Goal: Task Accomplishment & Management: Complete application form

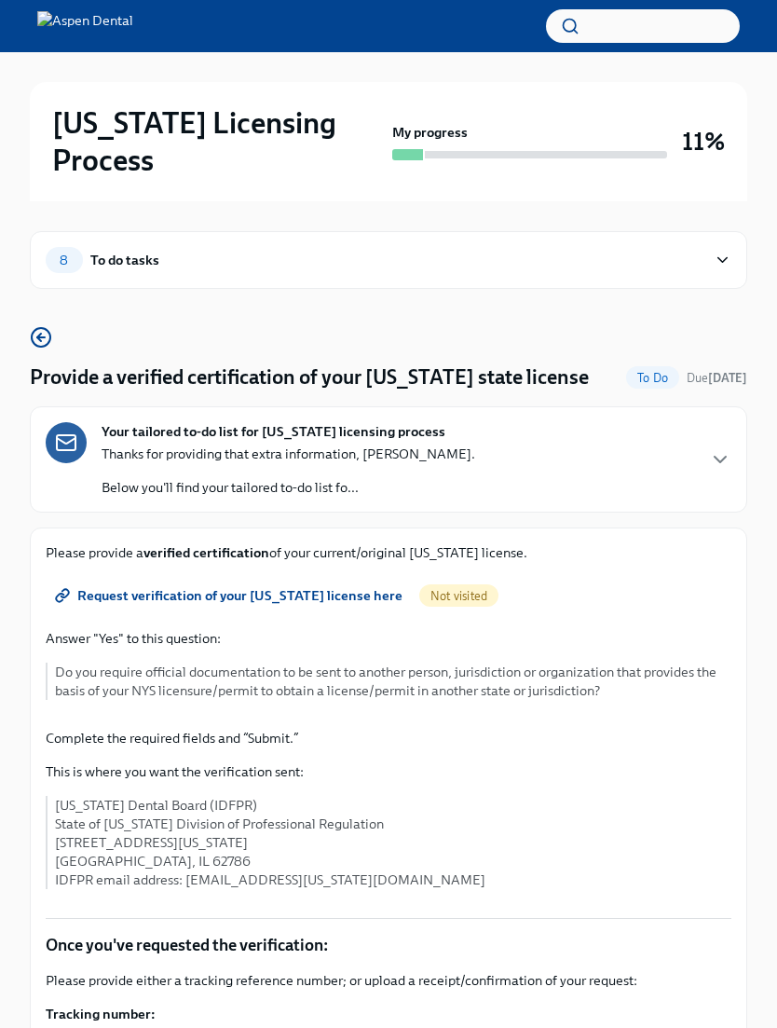
scroll to position [62, 0]
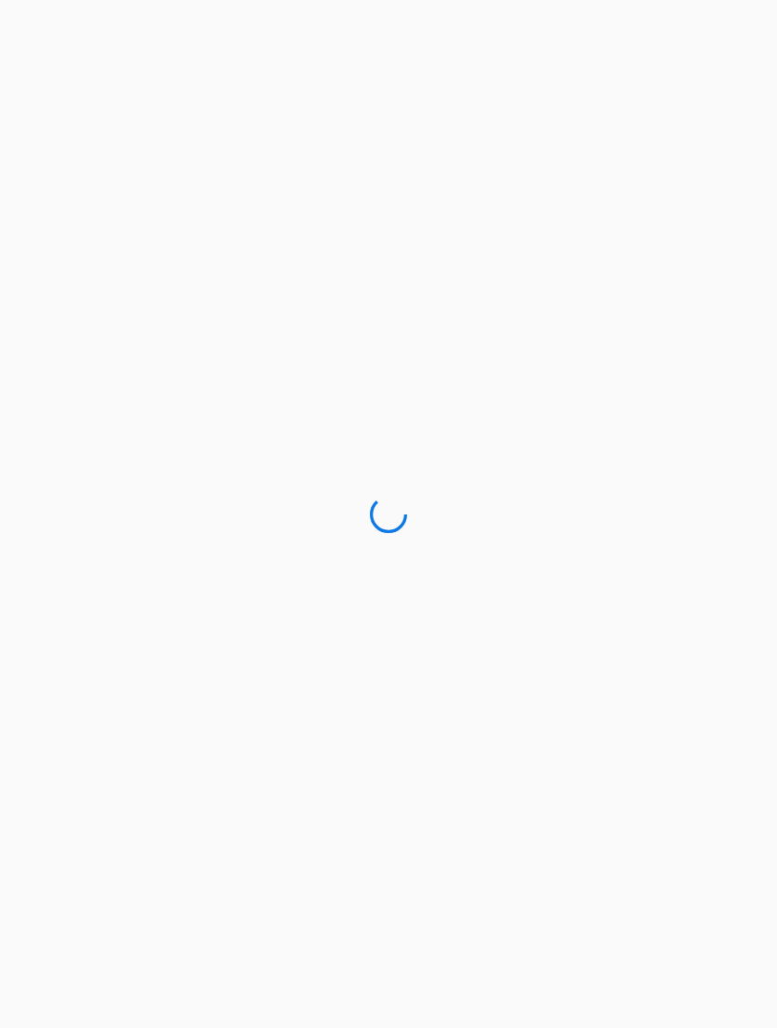
scroll to position [62, 0]
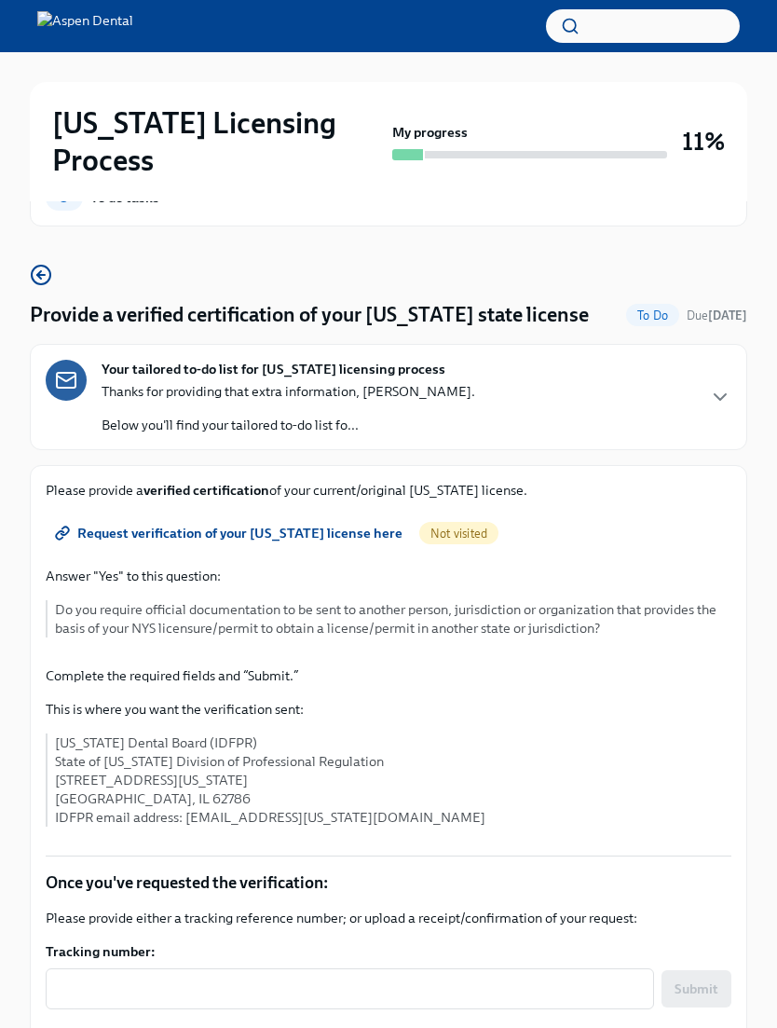
click at [727, 386] on icon "button" at bounding box center [720, 397] width 22 height 22
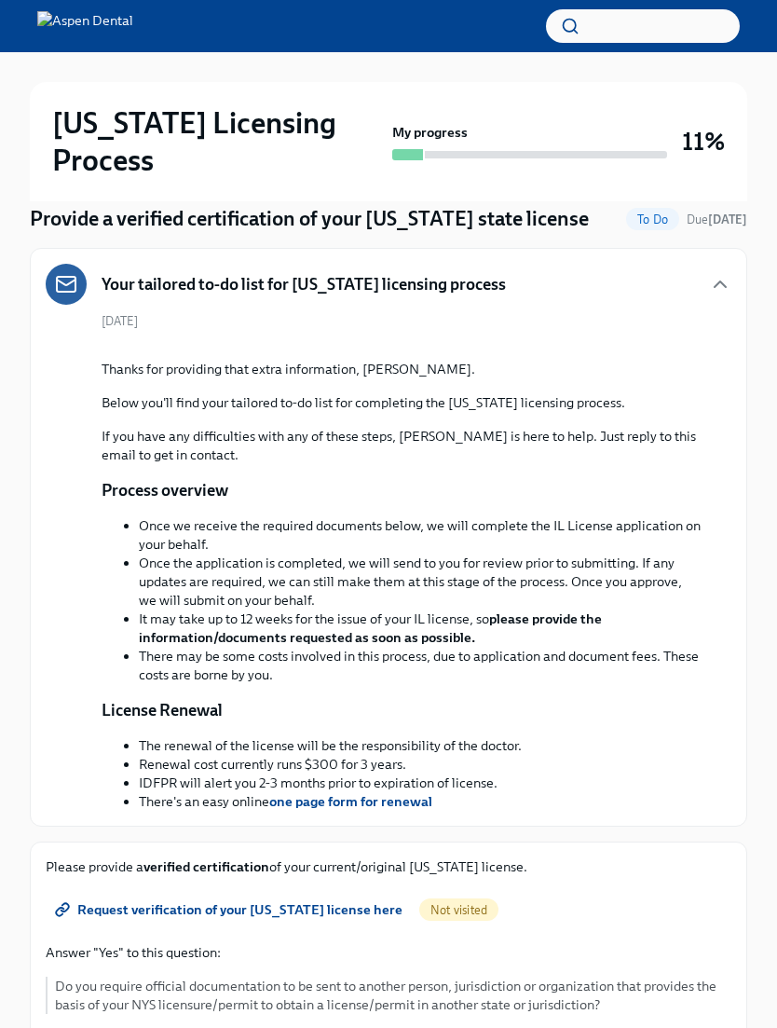
scroll to position [0, 0]
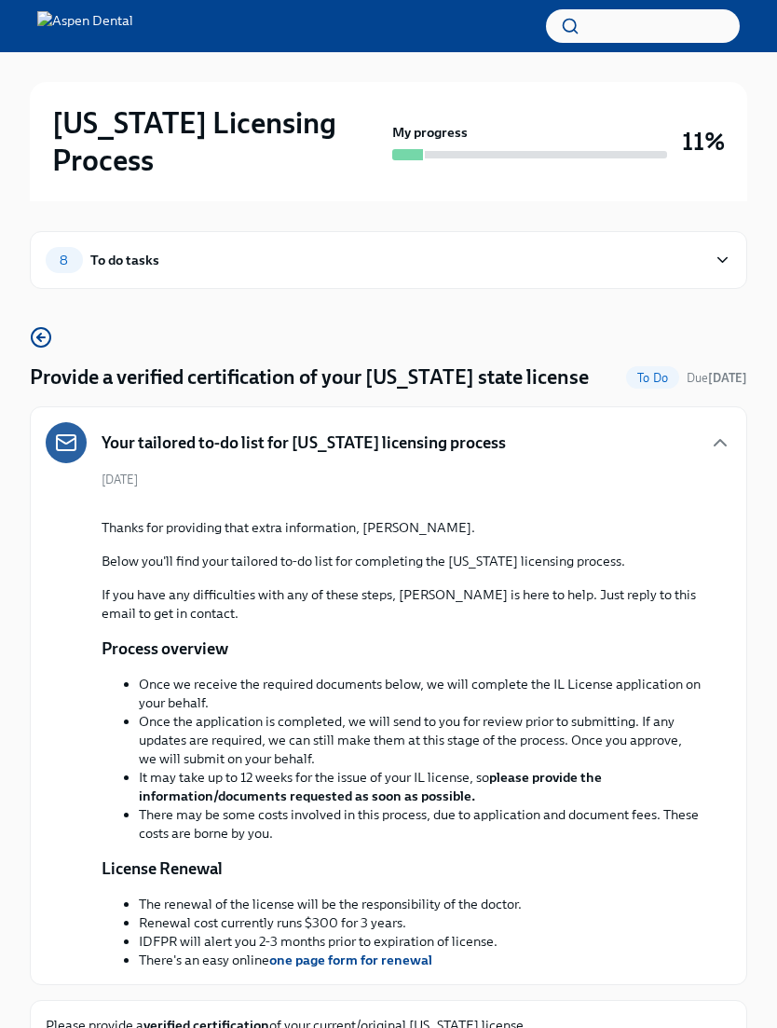
click at [73, 254] on span "8" at bounding box center [63, 261] width 31 height 14
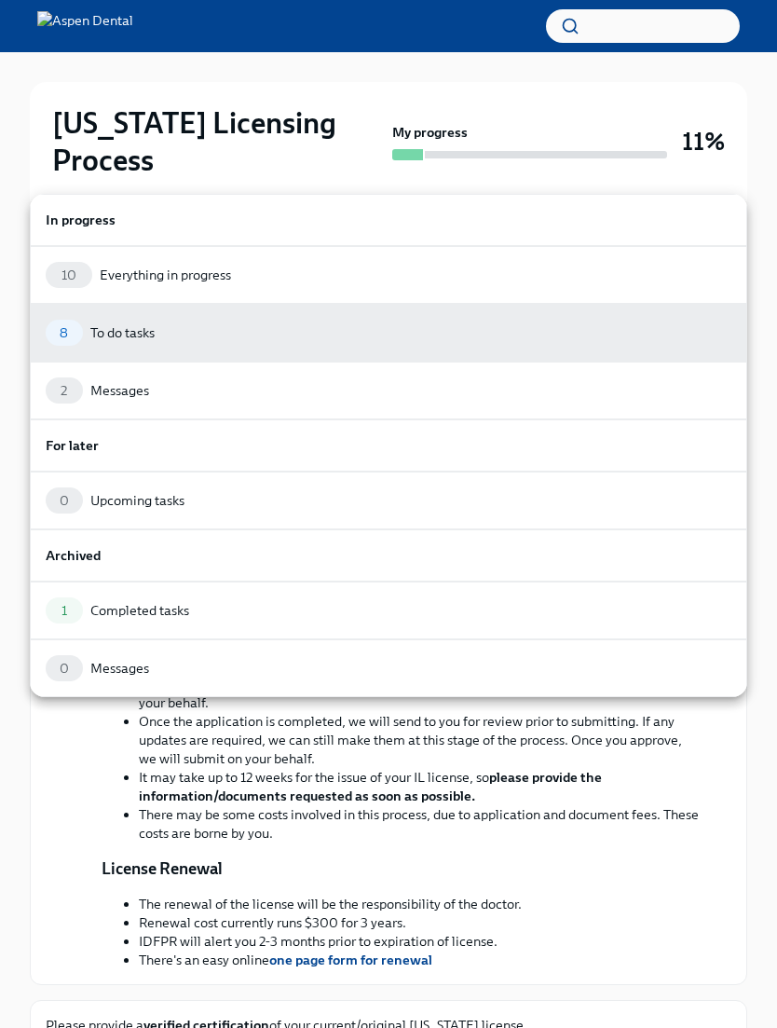
click at [99, 219] on h6 "In progress" at bounding box center [389, 220] width 686 height 21
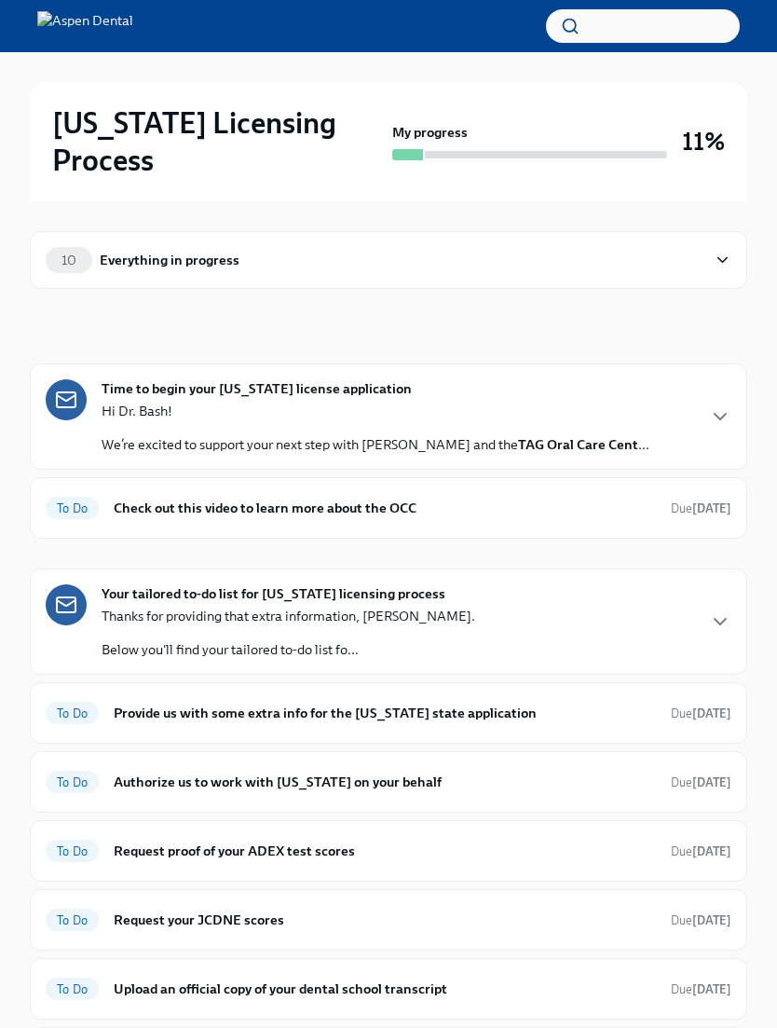
click at [78, 247] on div "10" at bounding box center [69, 260] width 47 height 26
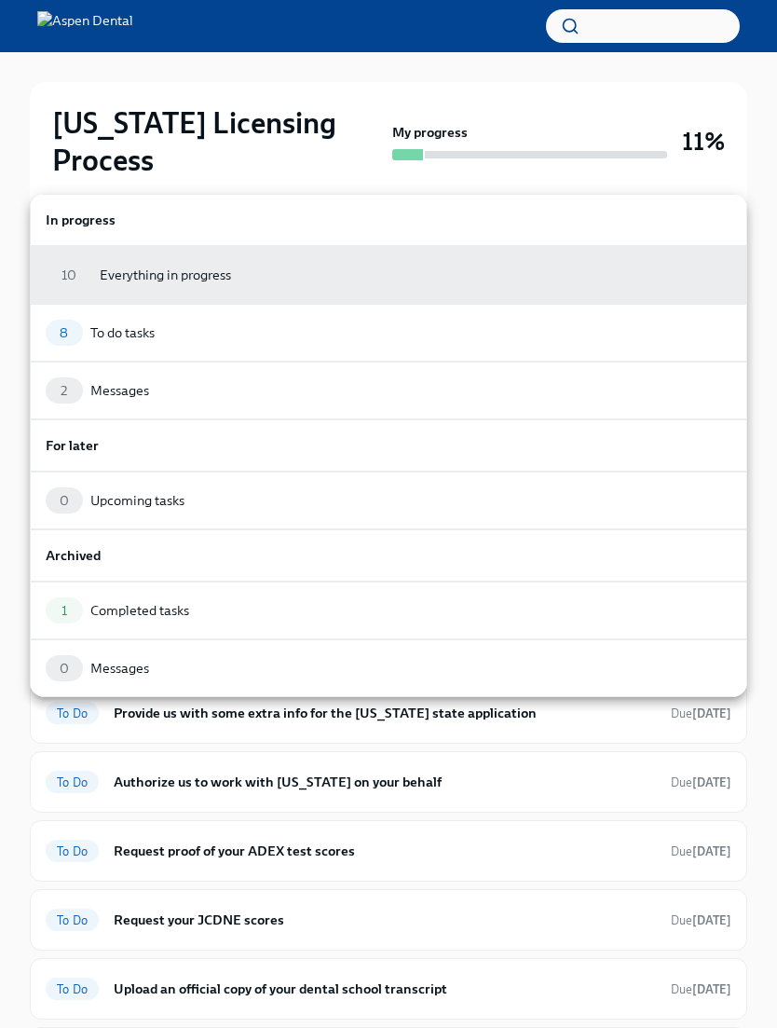
click at [71, 234] on div "In progress" at bounding box center [389, 220] width 718 height 52
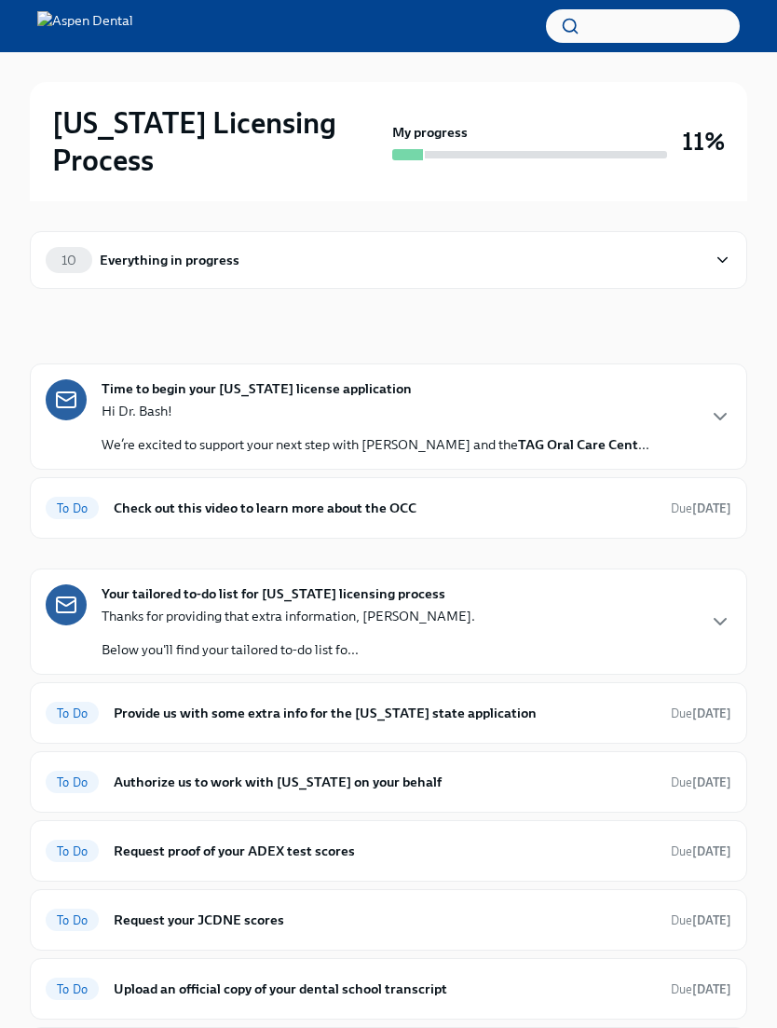
click at [132, 250] on div "Everything in progress" at bounding box center [170, 260] width 140 height 21
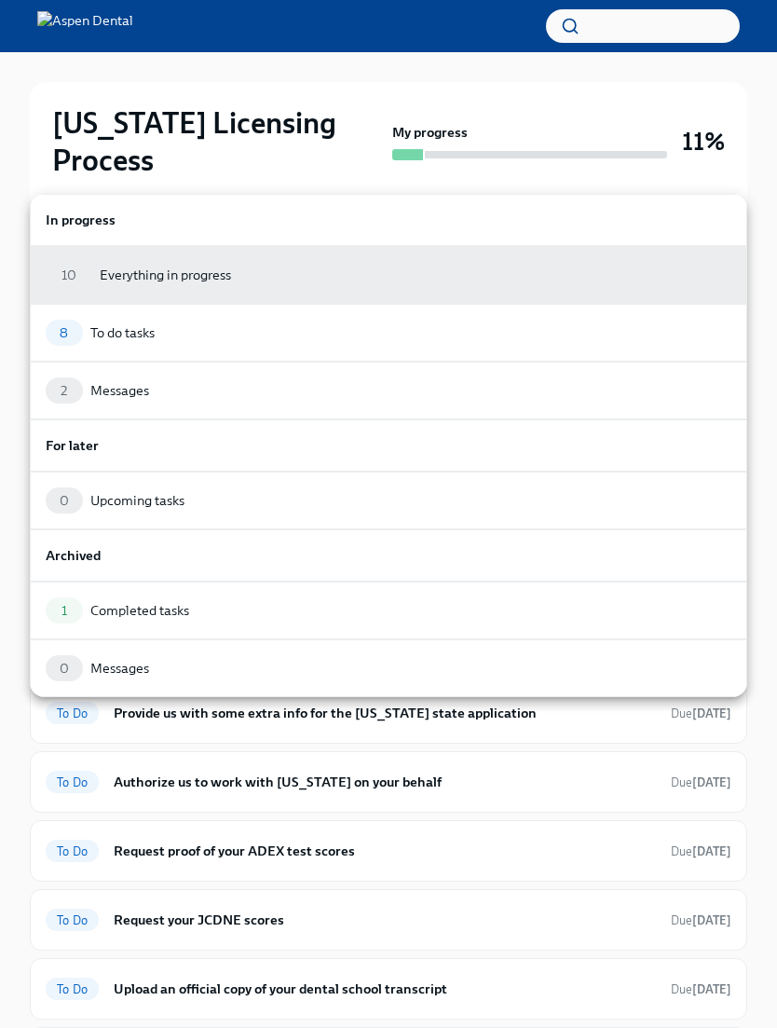
click at [78, 382] on div "2" at bounding box center [64, 391] width 37 height 26
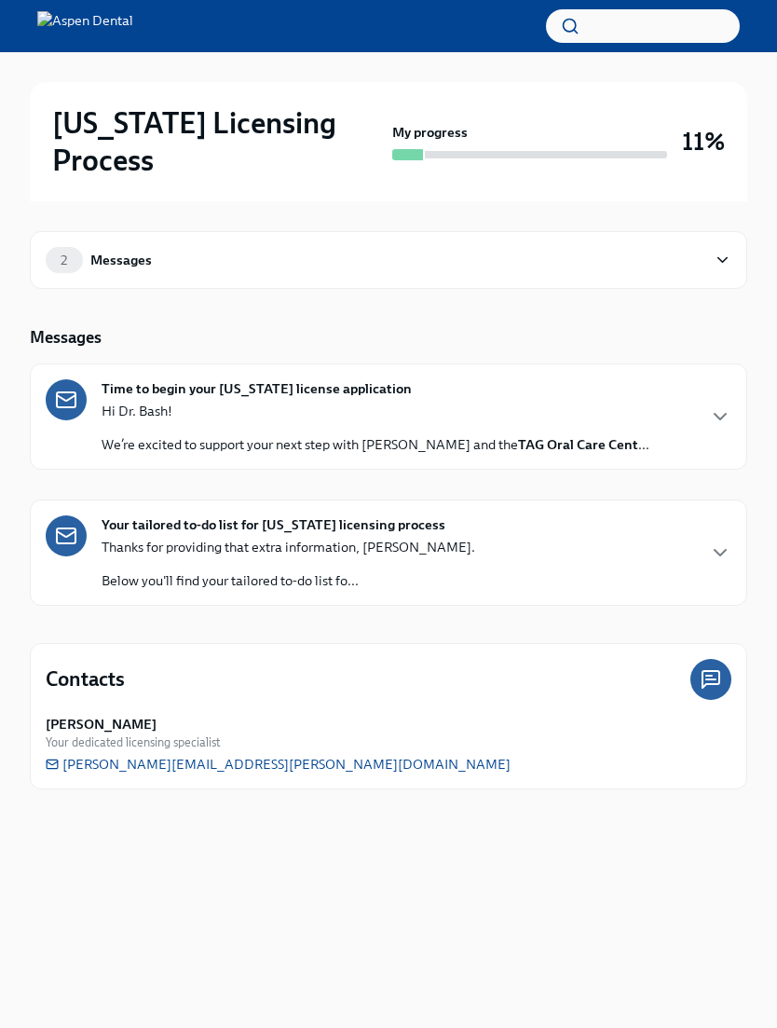
click at [86, 231] on div "2 Messages" at bounding box center [389, 260] width 718 height 58
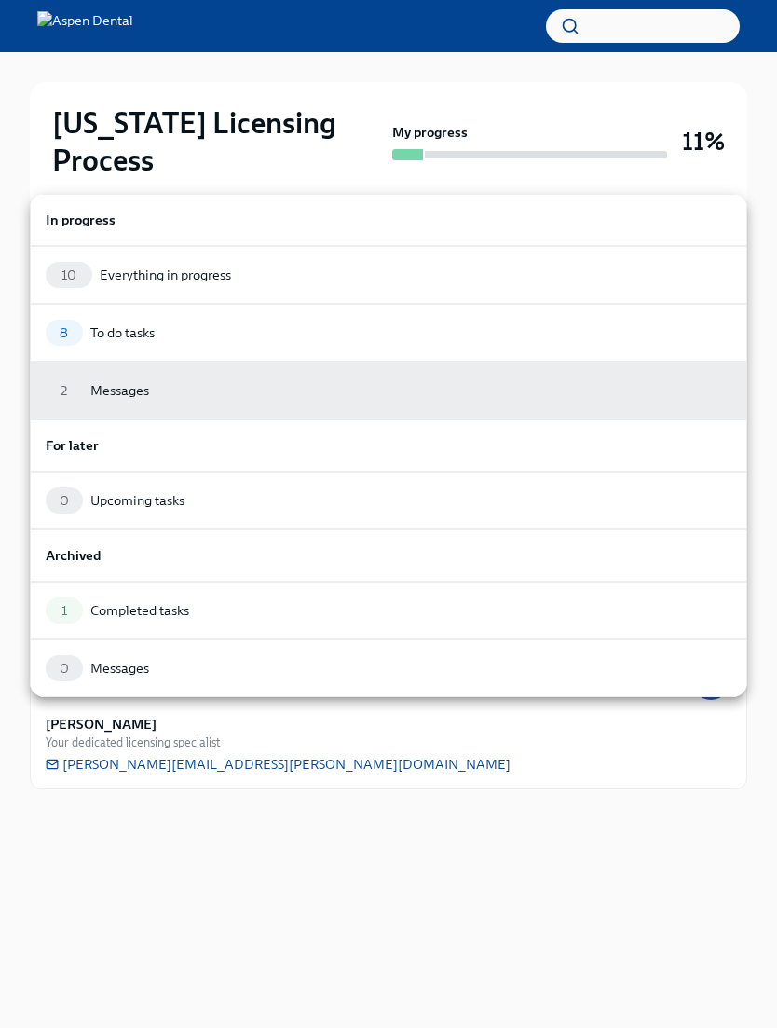
click at [66, 268] on span "10" at bounding box center [68, 275] width 37 height 14
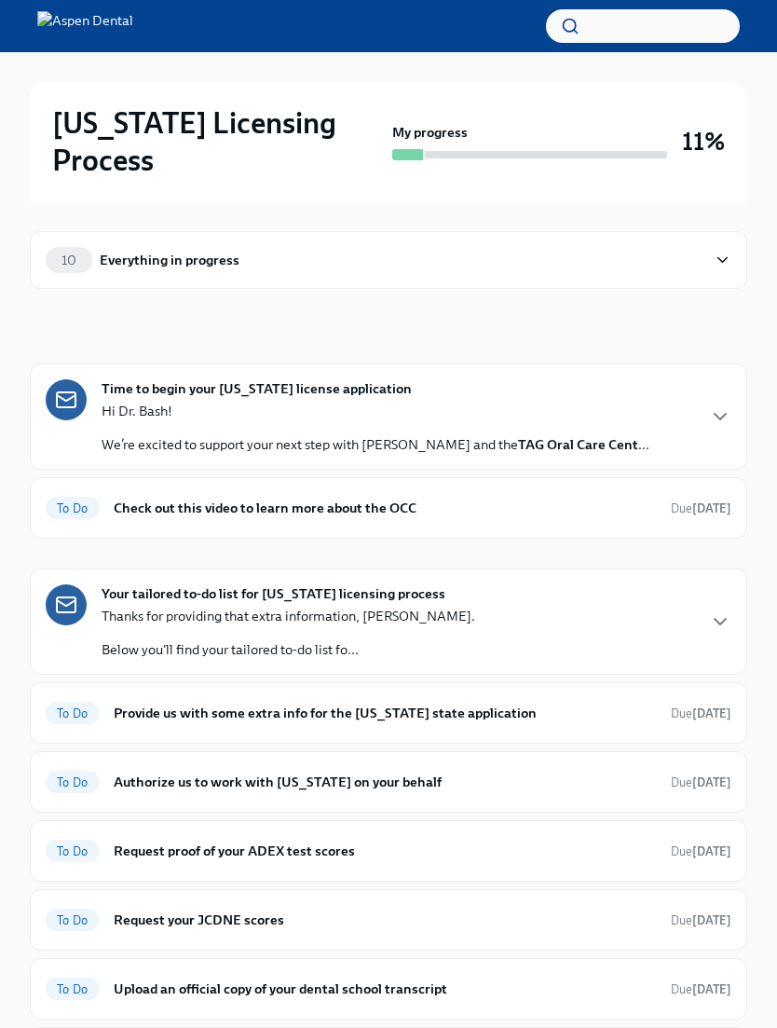
click at [90, 379] on div "Time to begin your Illinois license application Hi Dr. Bash! We’re excited to s…" at bounding box center [348, 416] width 604 height 75
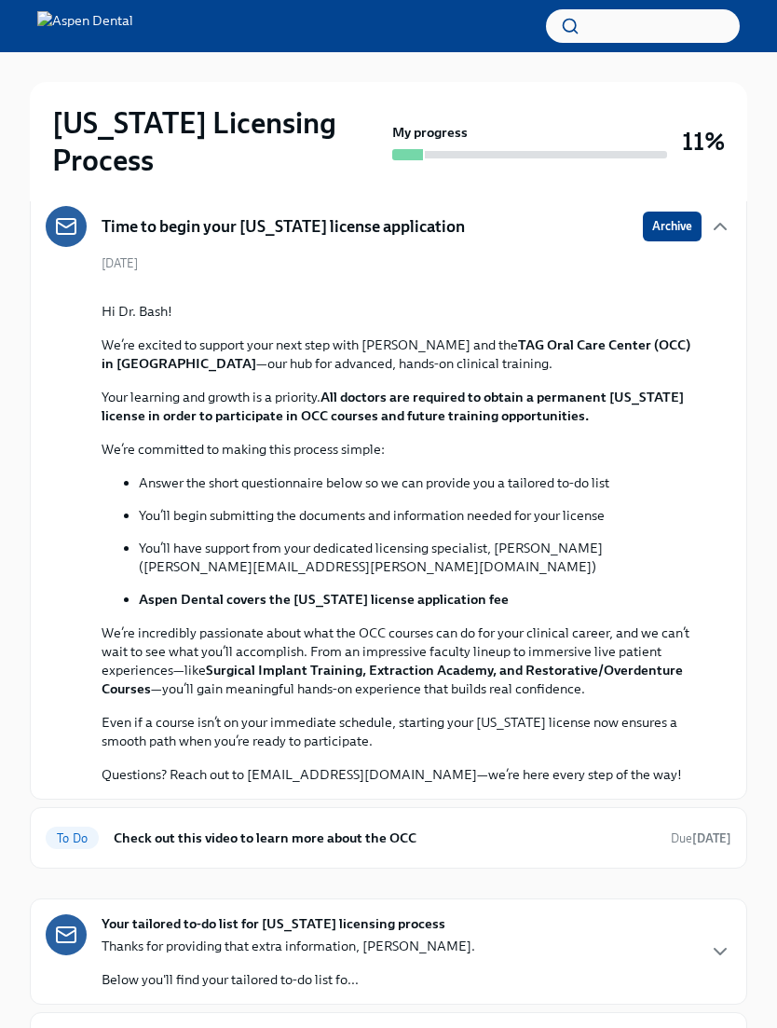
scroll to position [489, 0]
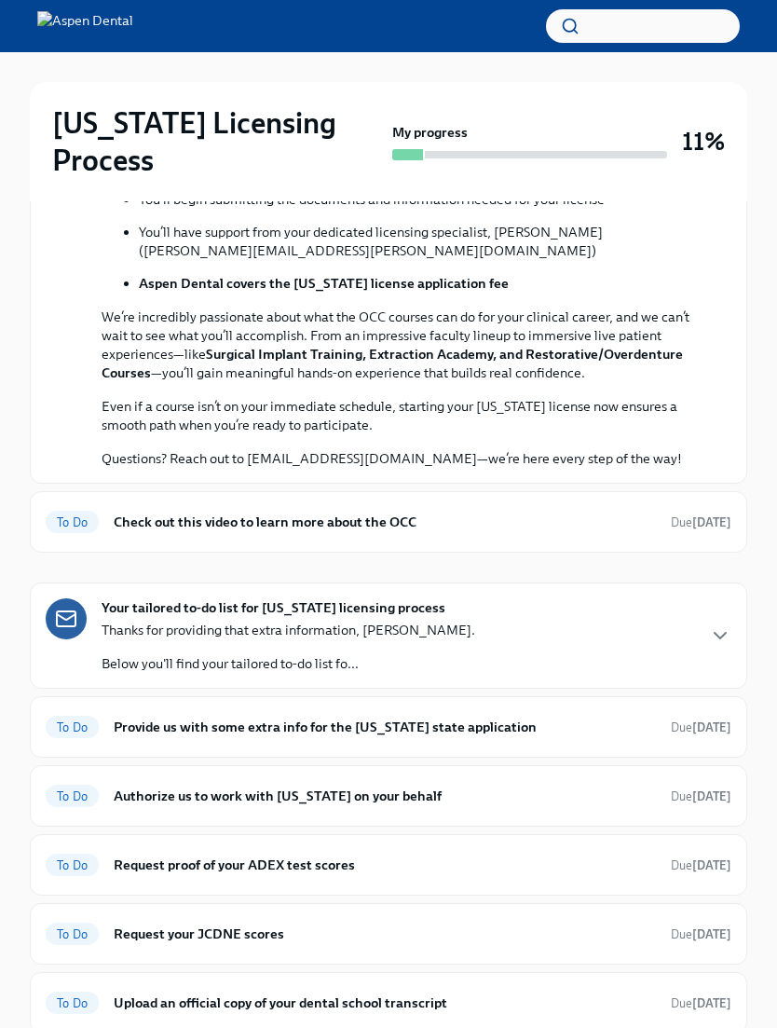
click at [168, 532] on h6 "Check out this video to learn more about the OCC" at bounding box center [385, 522] width 542 height 21
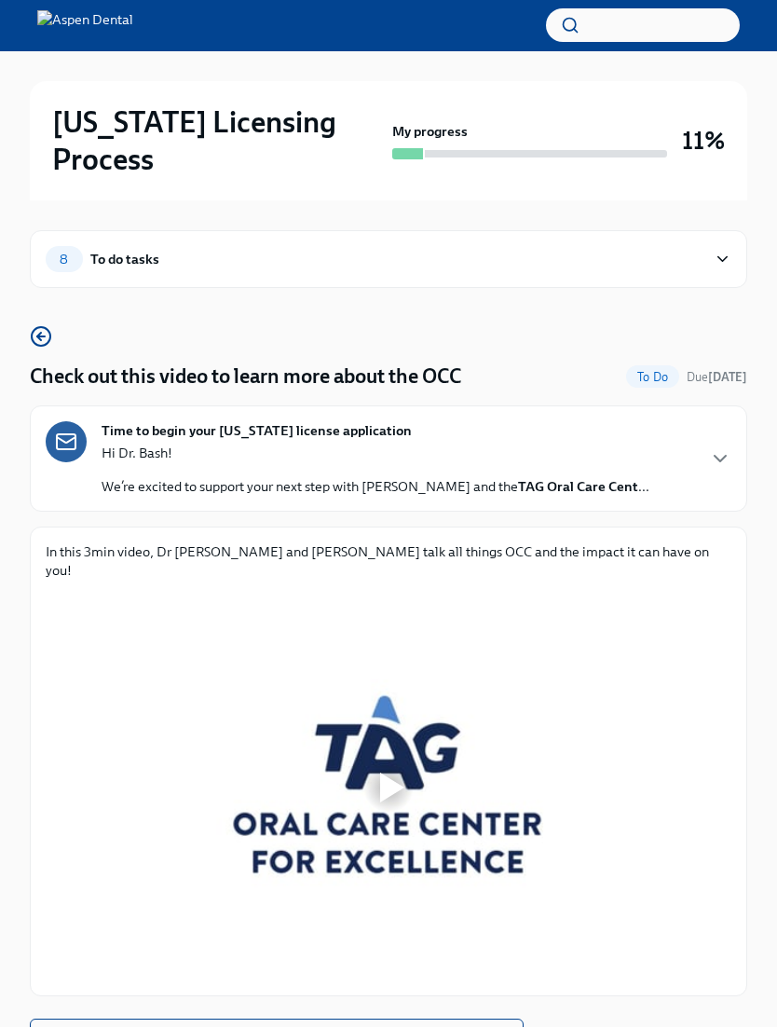
click at [390, 774] on div at bounding box center [392, 789] width 24 height 30
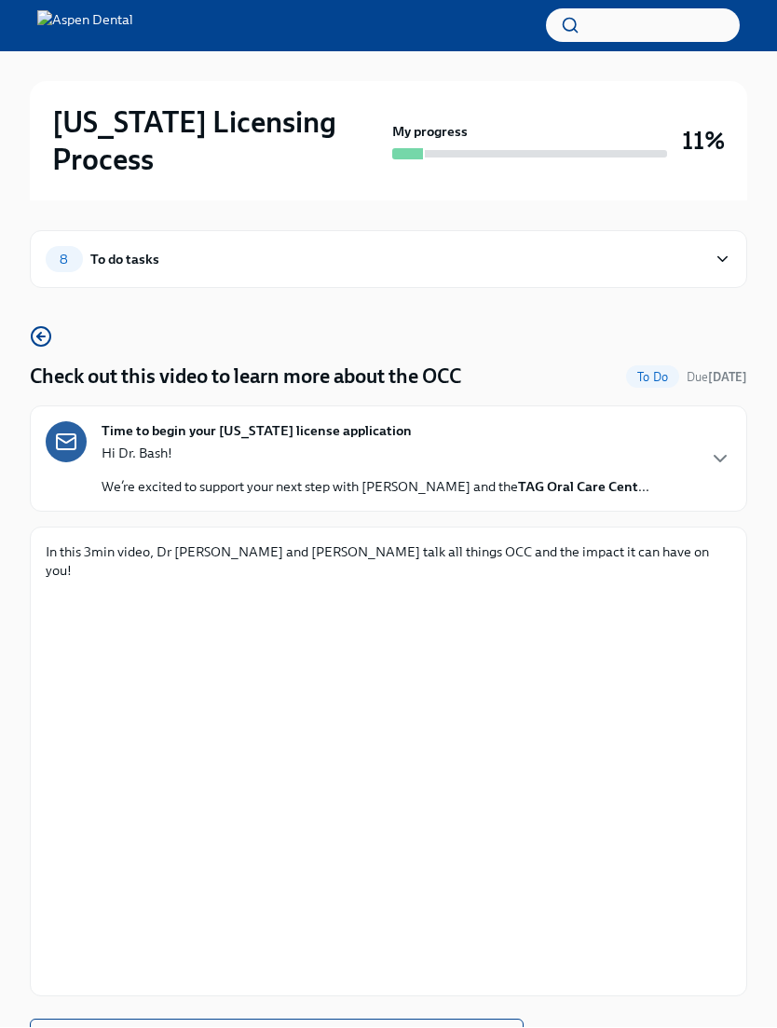
click at [423, 1027] on span "Next task : Provide us with some extra info for the Illinois state application" at bounding box center [277, 1038] width 462 height 19
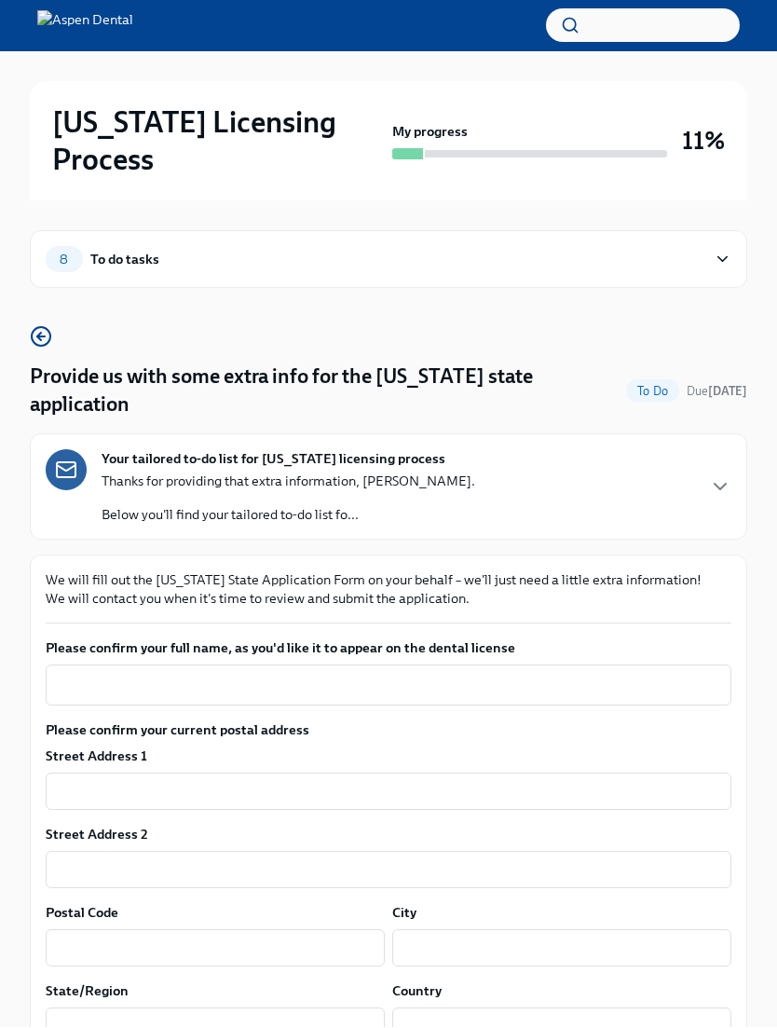
scroll to position [1, 0]
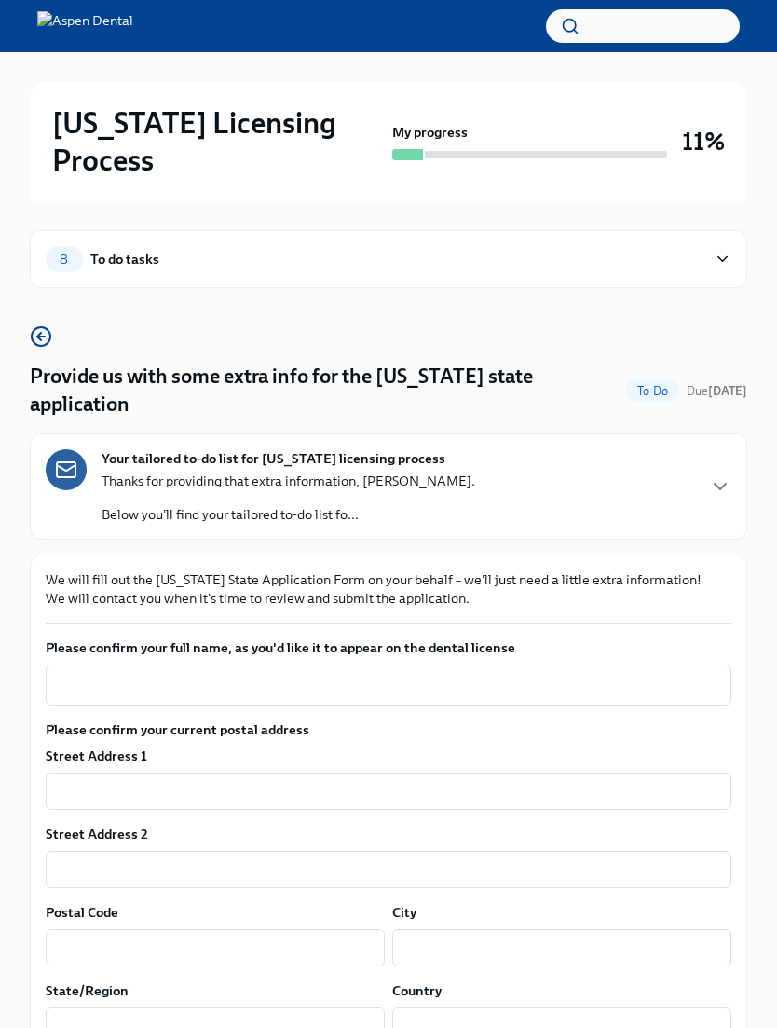
click at [90, 674] on textarea "Please confirm your full name, as you'd like it to appear on the dental license" at bounding box center [389, 685] width 664 height 22
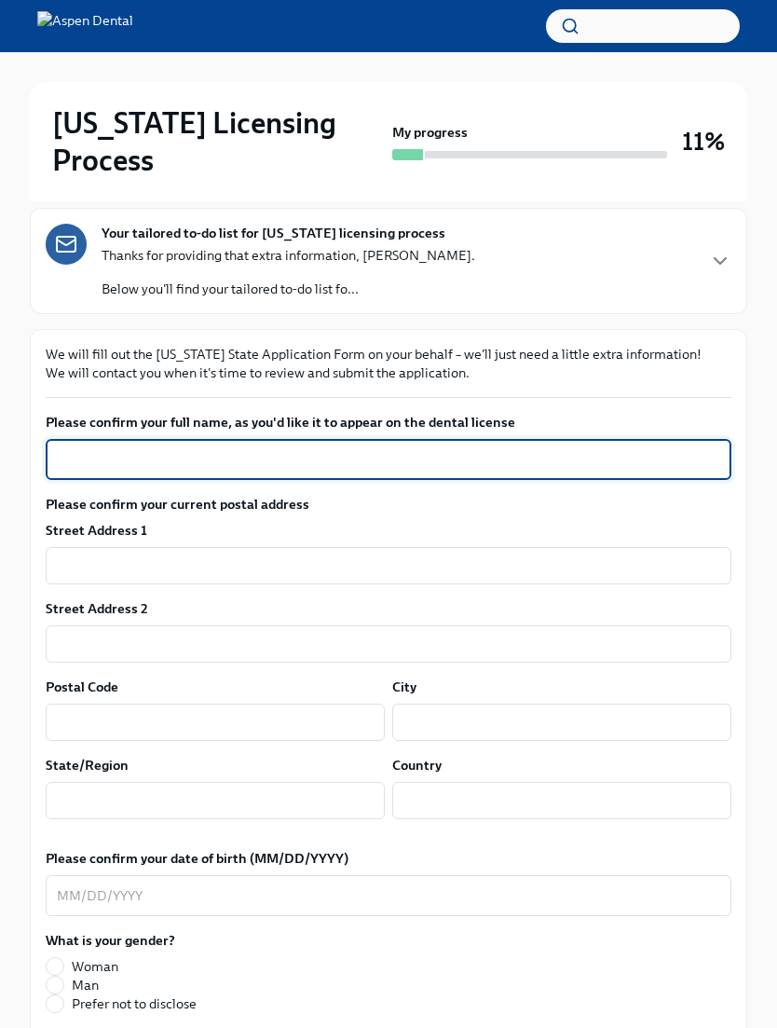
scroll to position [222, 0]
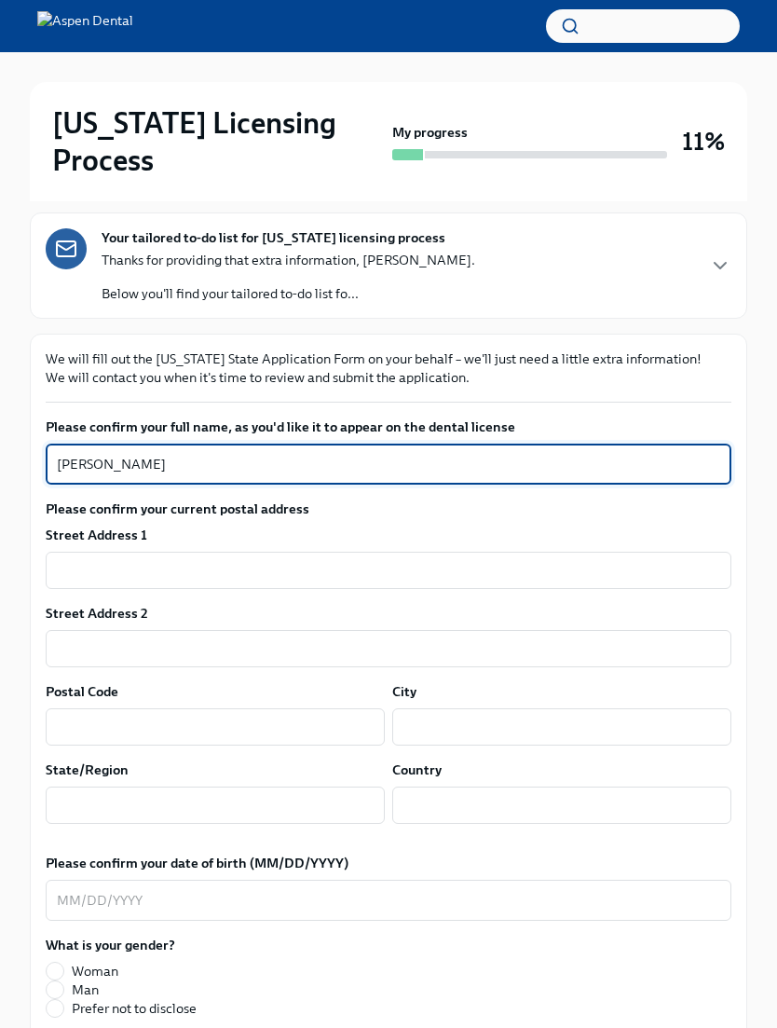
type textarea "Allison Elizabeth Bash"
click at [97, 552] on input "text" at bounding box center [389, 570] width 686 height 37
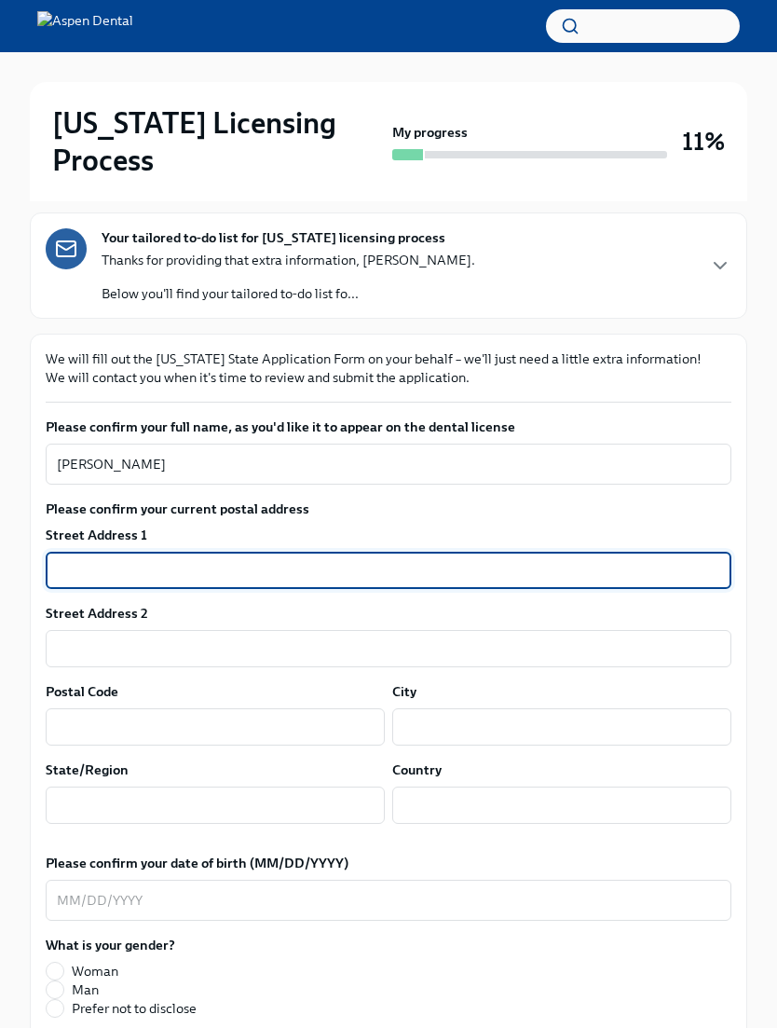
type input "6"
type input "78 Deer Run Road"
click at [107, 630] on input "text" at bounding box center [389, 648] width 686 height 37
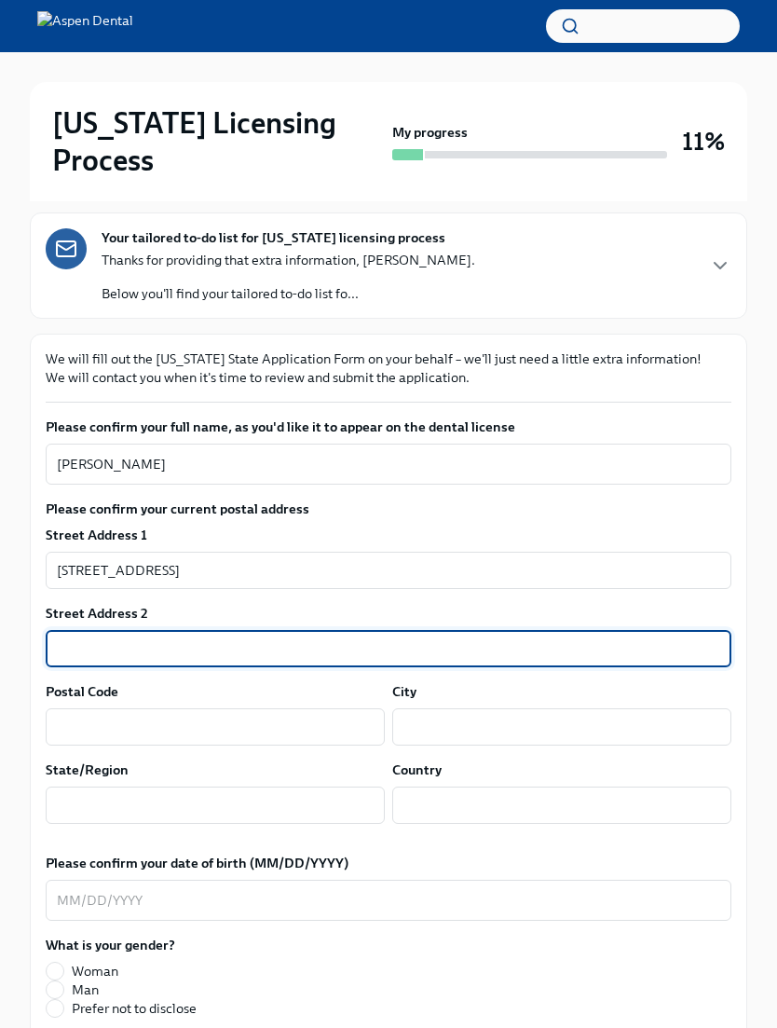
click at [93, 708] on input "text" at bounding box center [215, 726] width 339 height 37
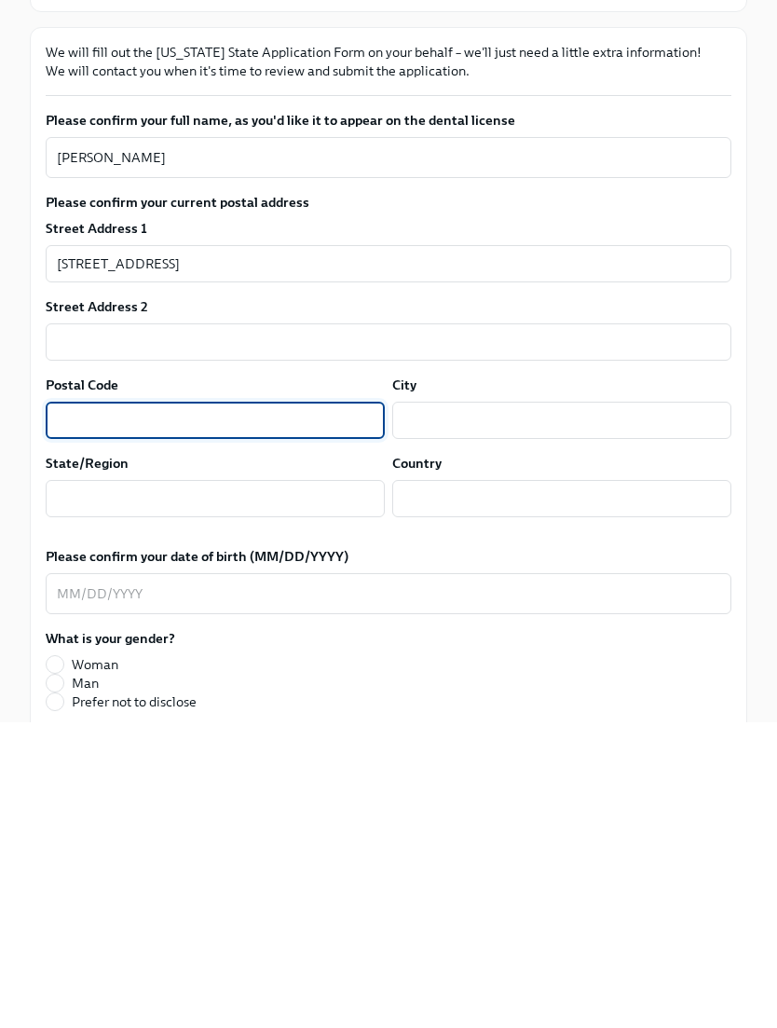
type input "q"
type input "12571"
click at [557, 708] on input "text" at bounding box center [561, 726] width 339 height 37
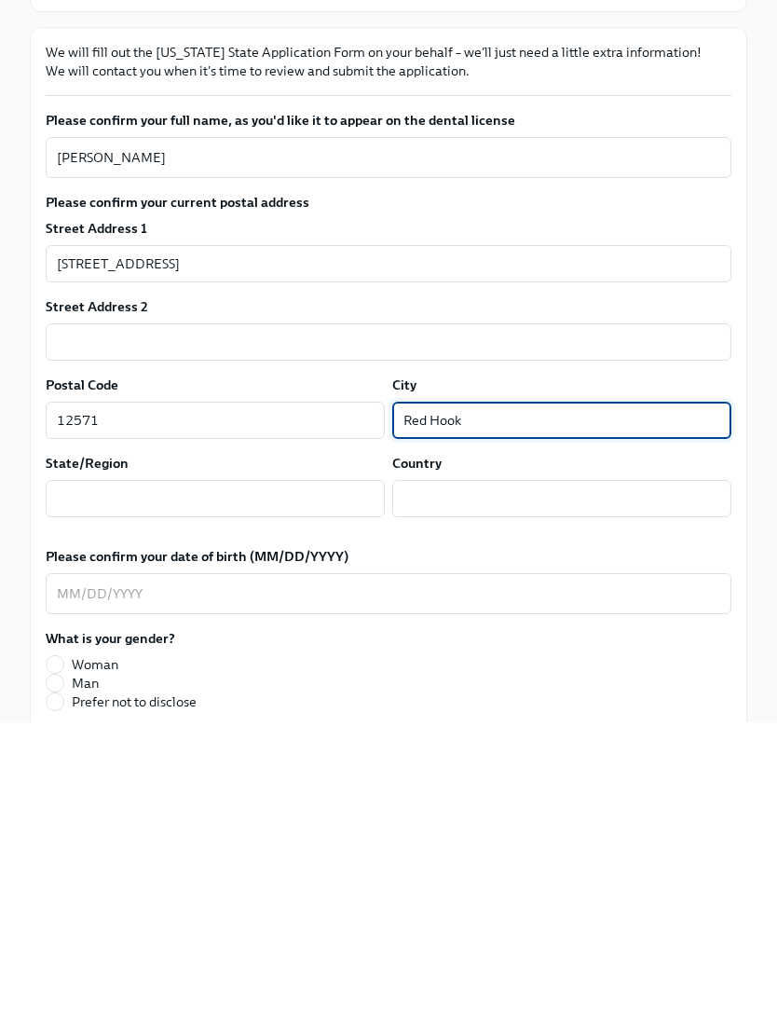
type input "Red Hook"
click at [117, 787] on input "text" at bounding box center [215, 805] width 339 height 37
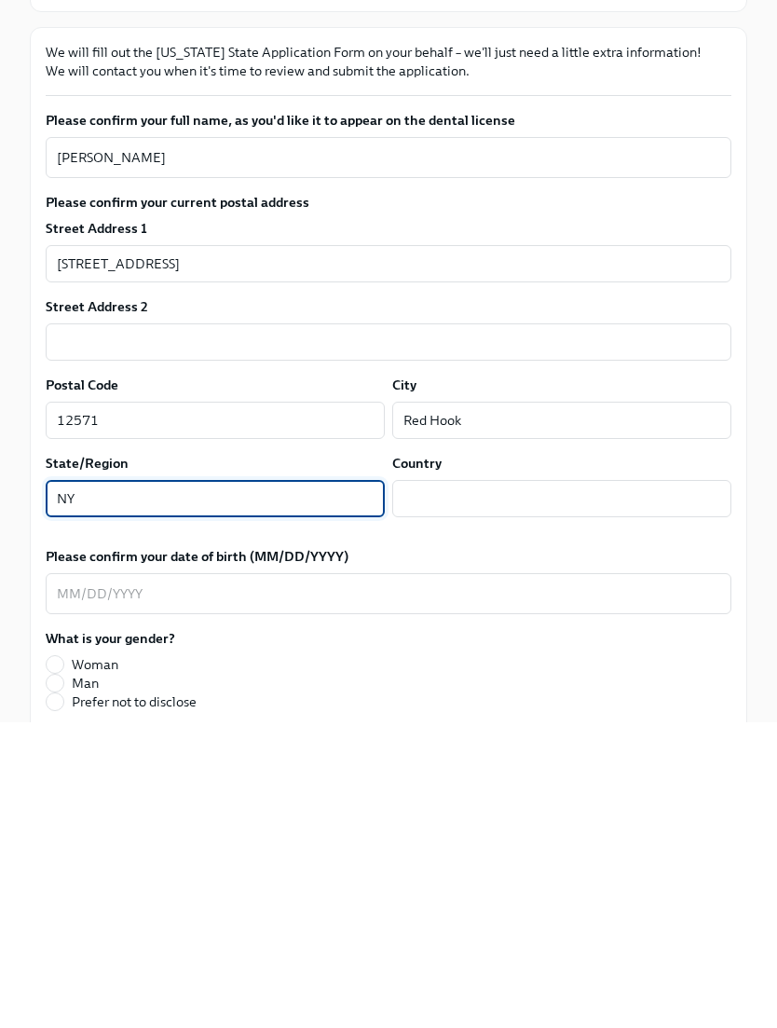
type input "NY"
click at [580, 787] on input "text" at bounding box center [561, 805] width 339 height 37
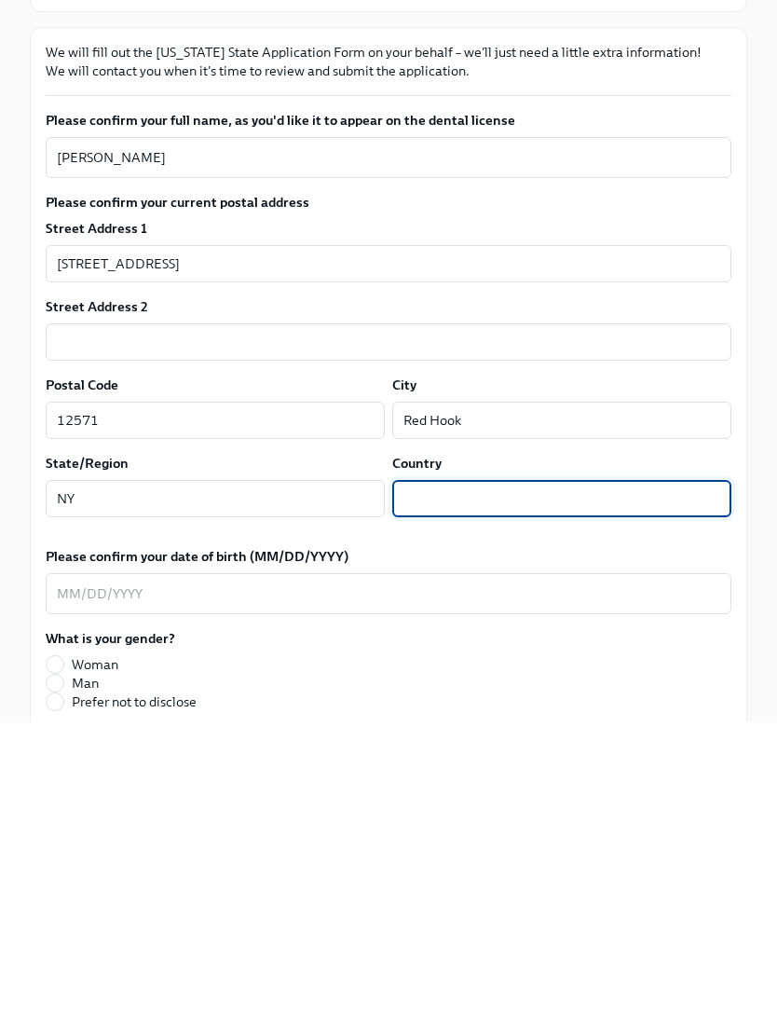
type input "United States"
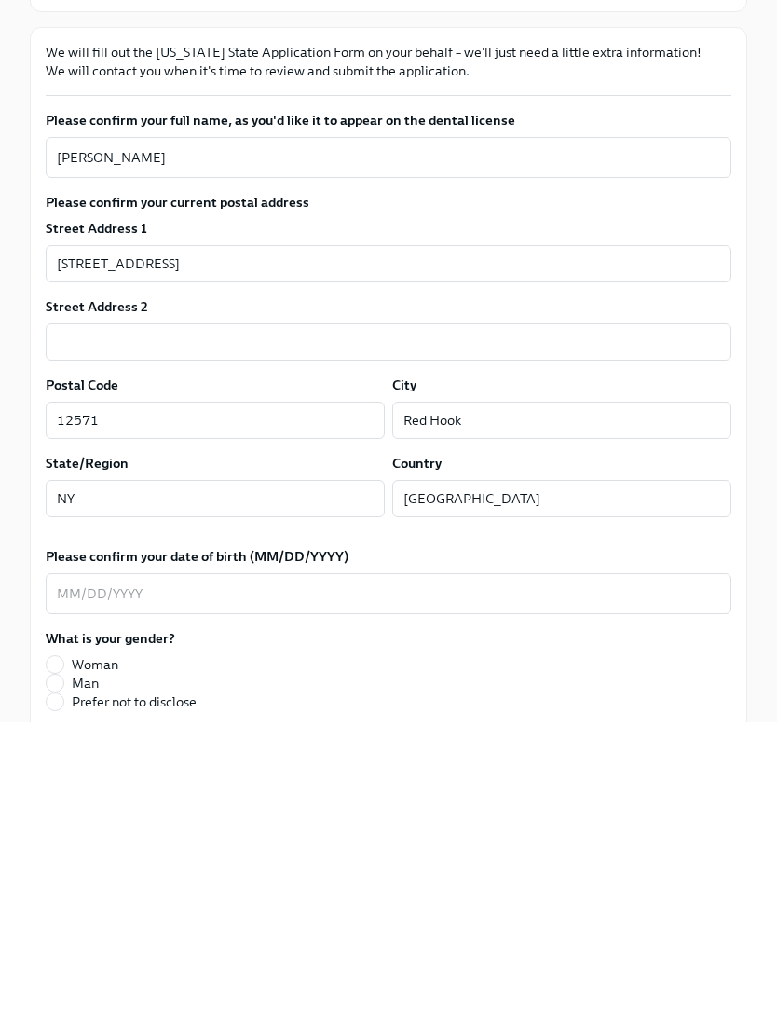
scroll to position [529, 0]
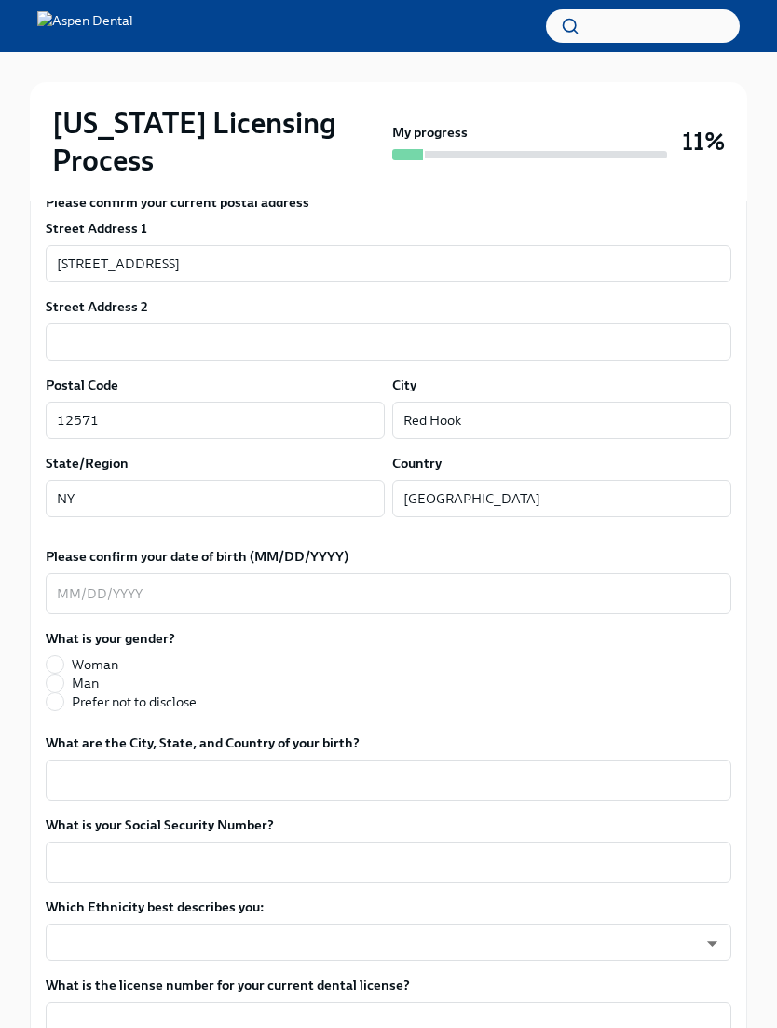
click at [62, 583] on textarea "Please confirm your date of birth (MM/DD/YYYY)" at bounding box center [389, 594] width 664 height 22
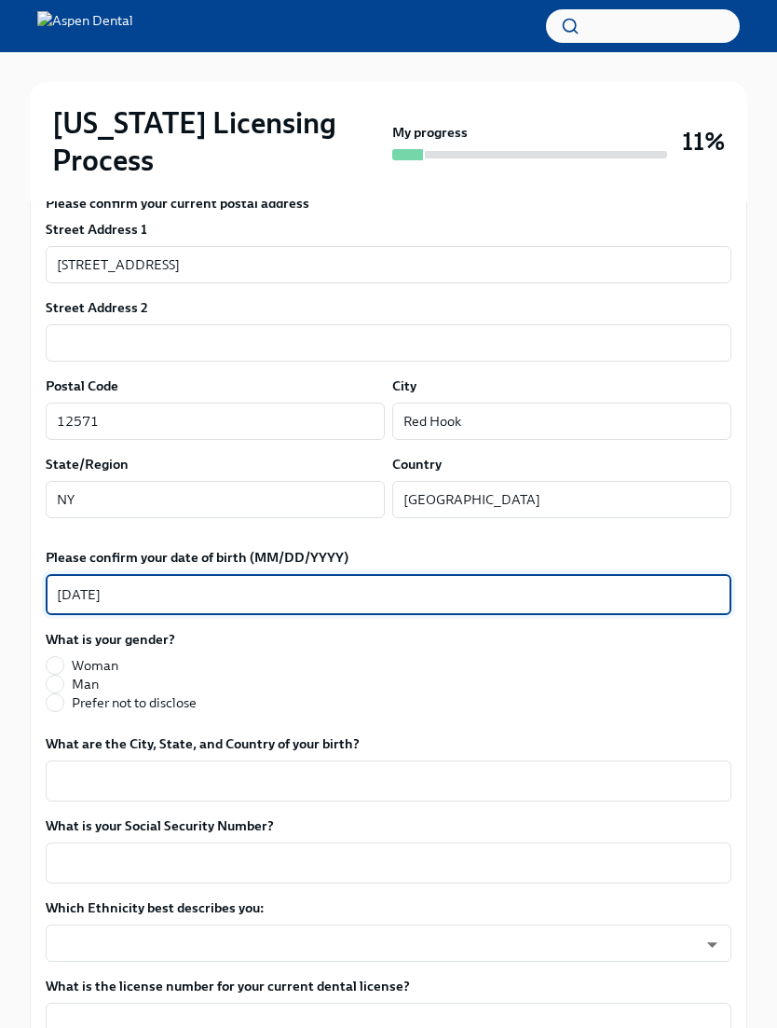
type textarea "07/10/1992"
click at [62, 657] on input "Woman" at bounding box center [55, 665] width 17 height 17
radio input "true"
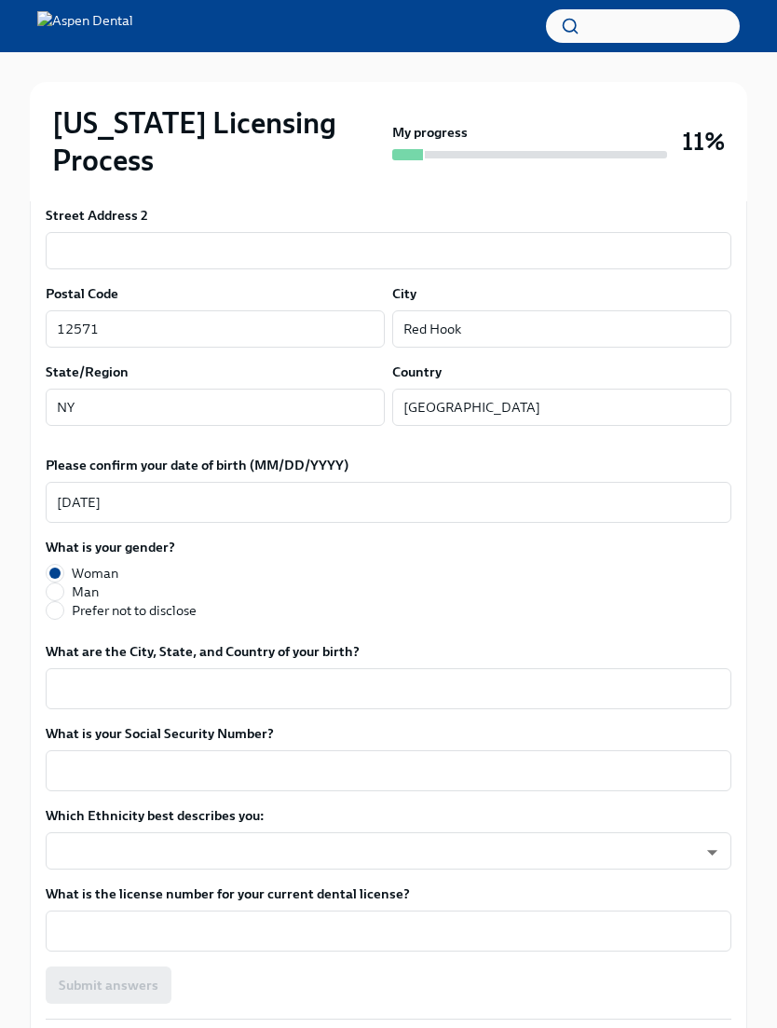
click at [84, 678] on textarea "What are the City, State, and Country of your birth?" at bounding box center [389, 689] width 664 height 22
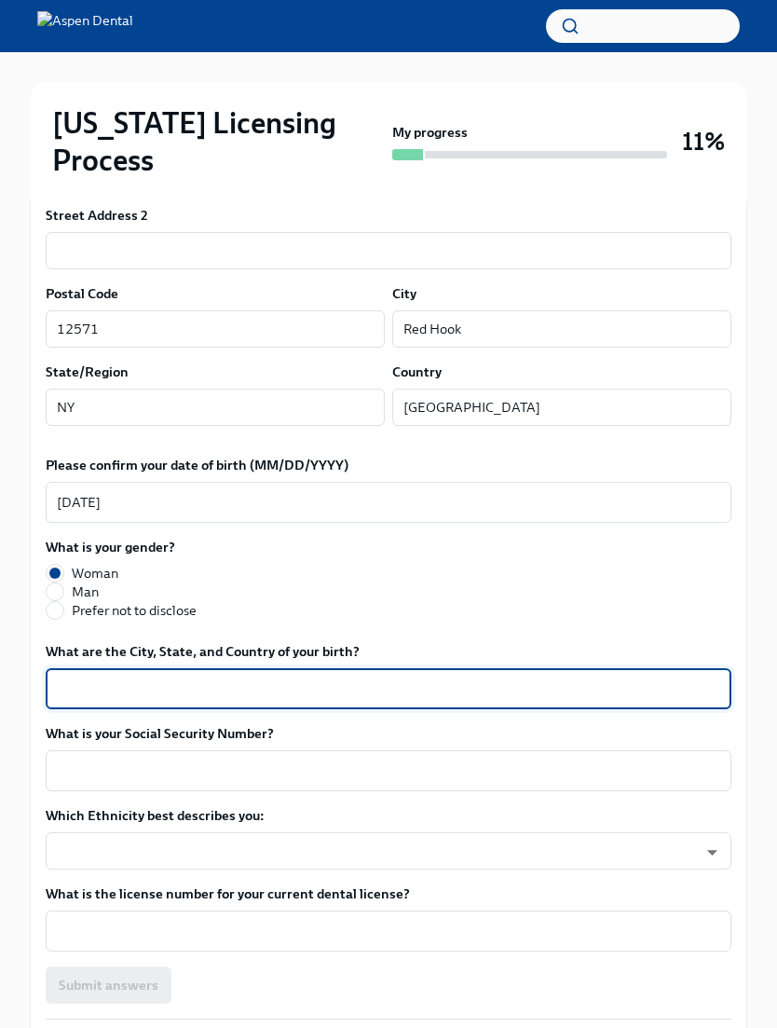
scroll to position [619, 0]
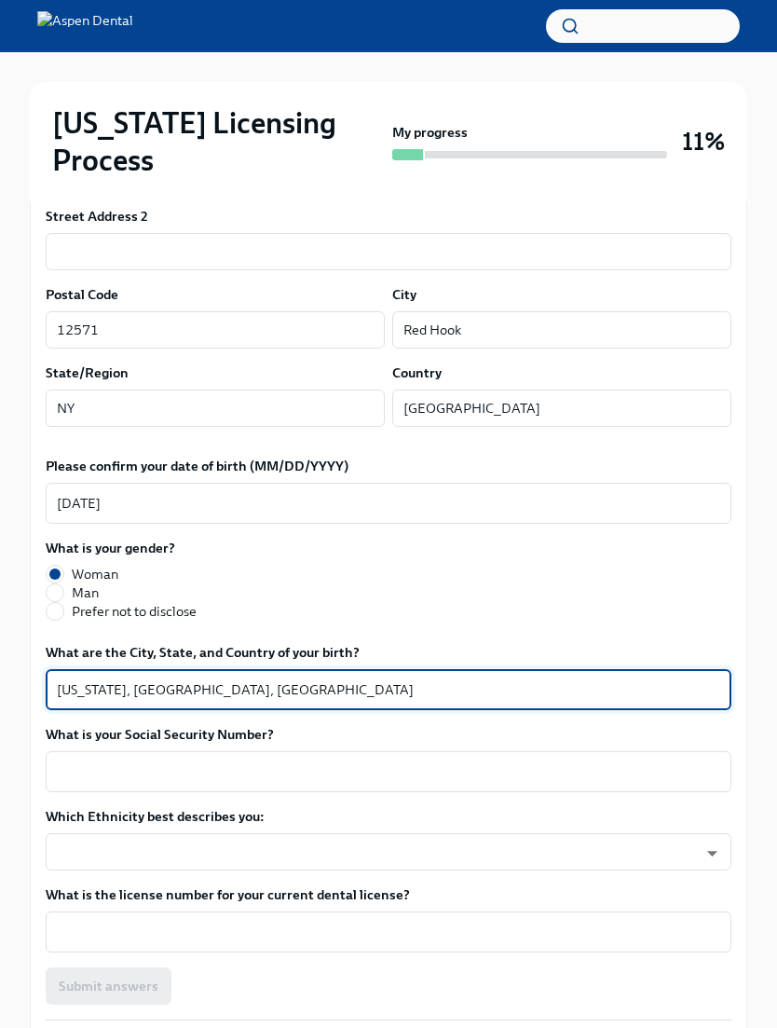
type textarea "New York, NY, USA"
click at [70, 761] on textarea "What is your Social Security Number?" at bounding box center [389, 772] width 664 height 22
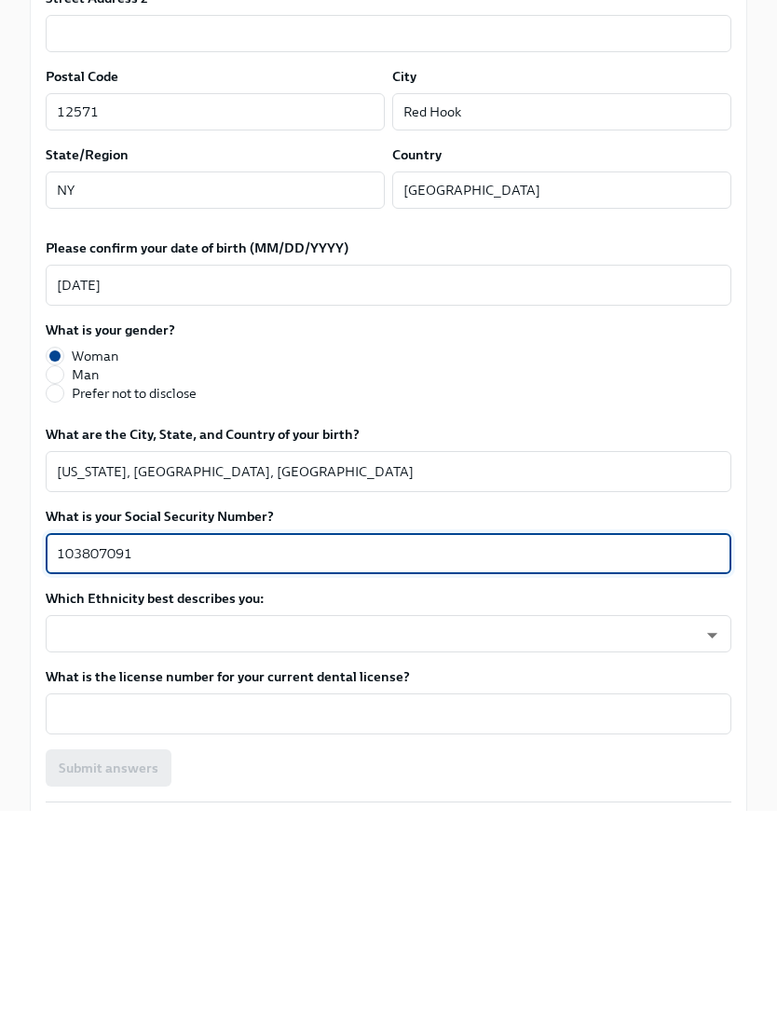
type textarea "103807091"
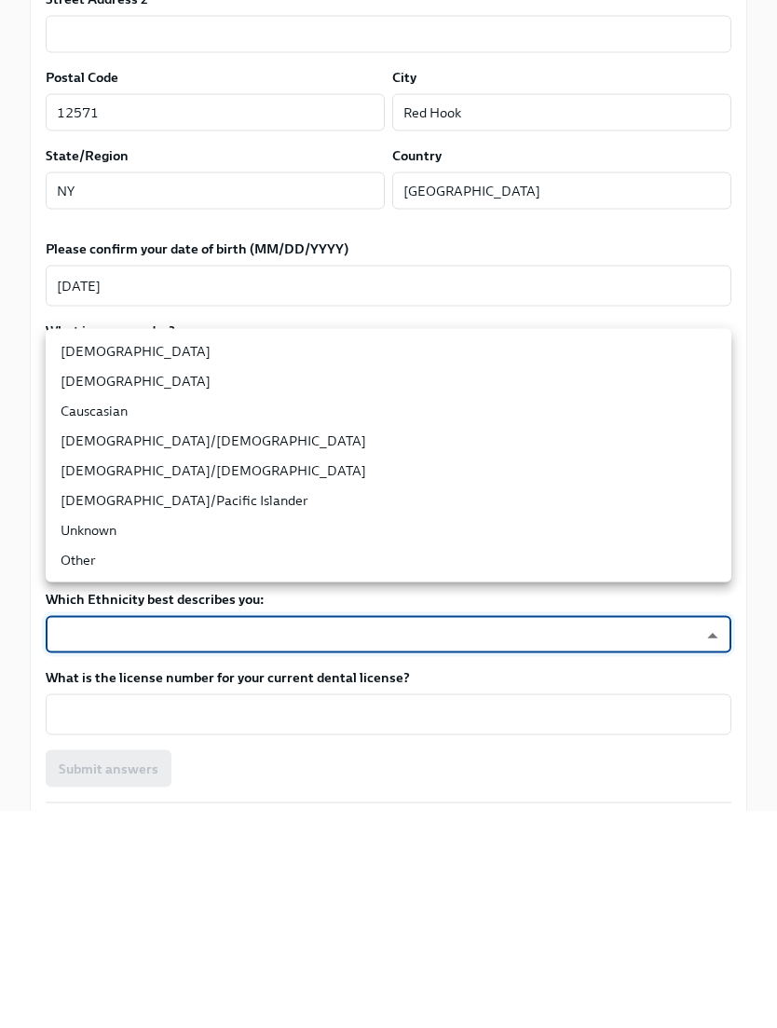
scroll to position [837, 0]
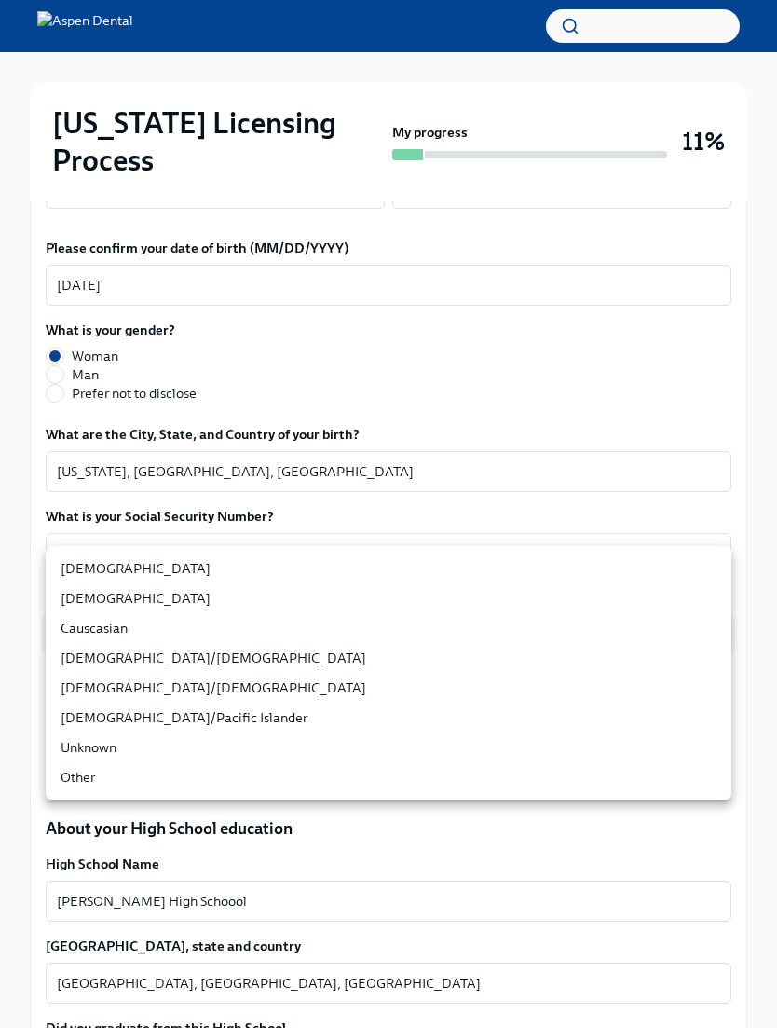
click at [79, 626] on li "Causcasian" at bounding box center [389, 628] width 686 height 30
type input "Sgg7VB5SW"
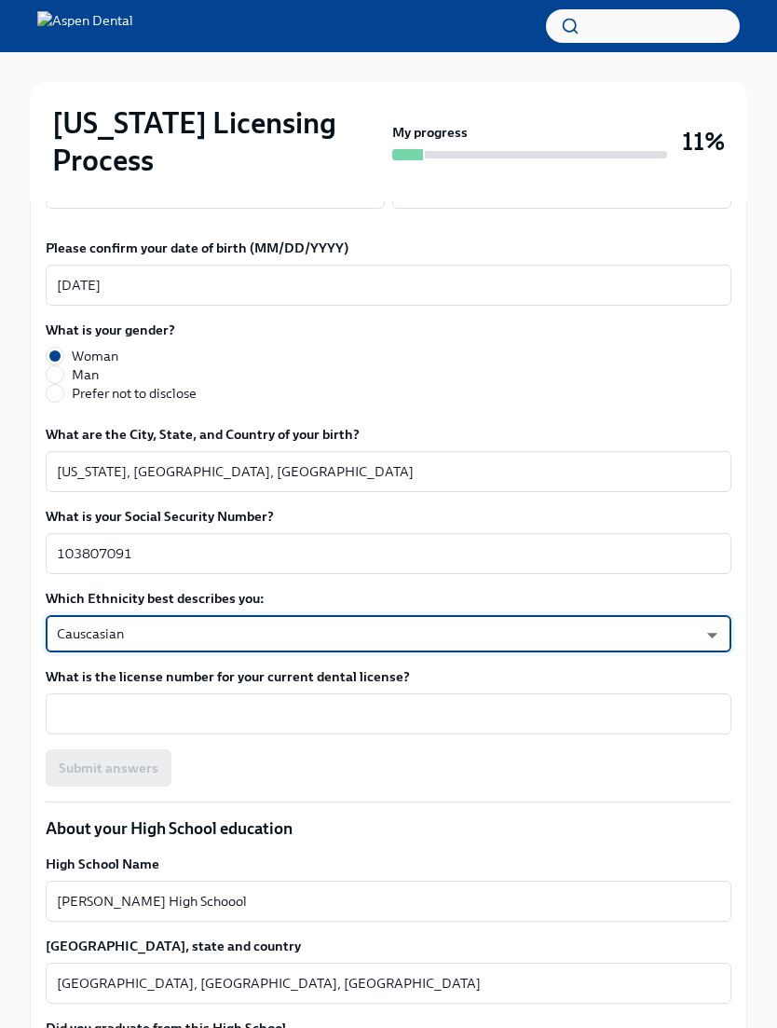
click at [68, 703] on textarea "What is the license number for your current dental license?" at bounding box center [389, 714] width 664 height 22
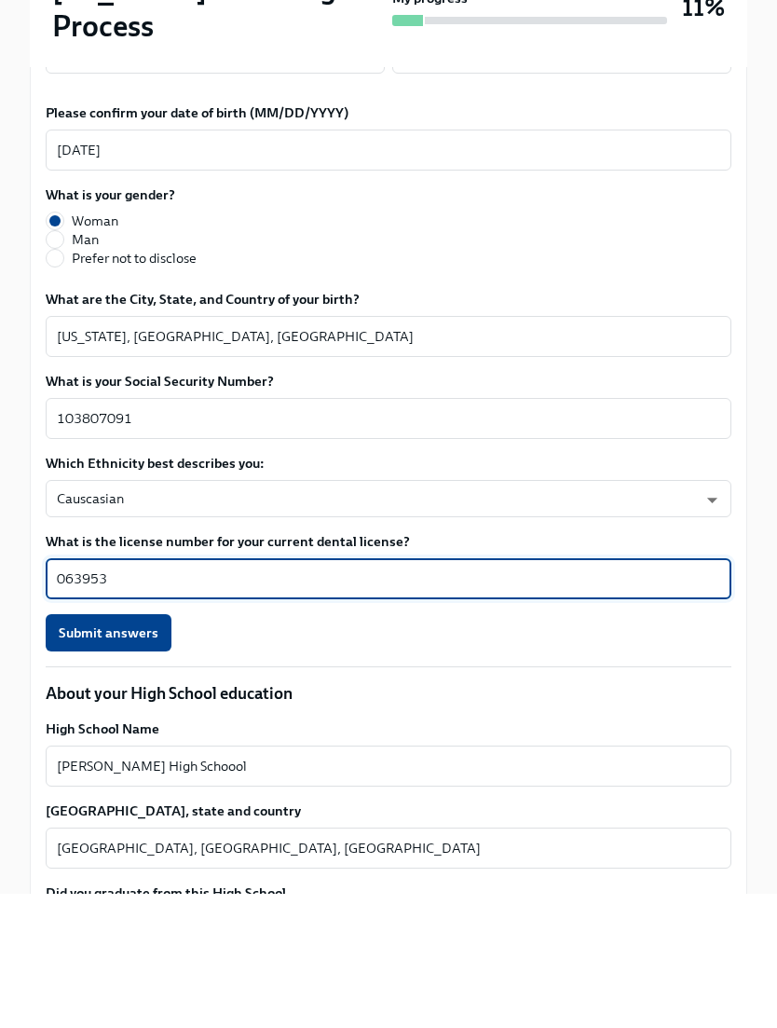
type textarea "063953"
click at [93, 759] on span "Submit answers" at bounding box center [109, 768] width 100 height 19
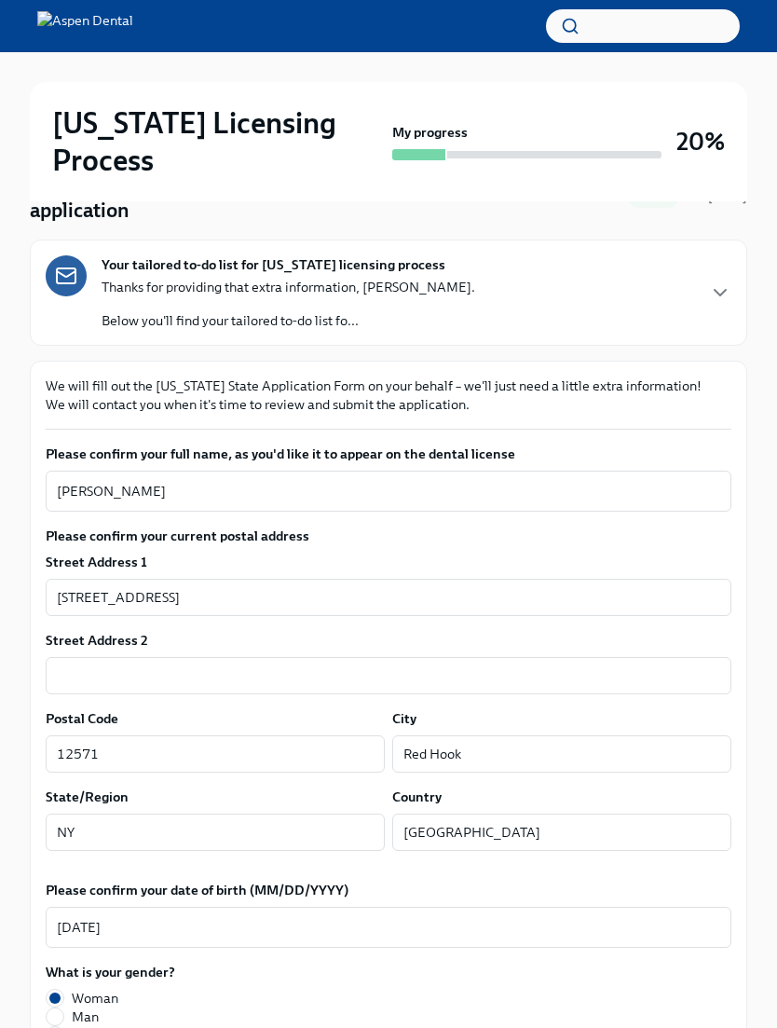
scroll to position [159, 0]
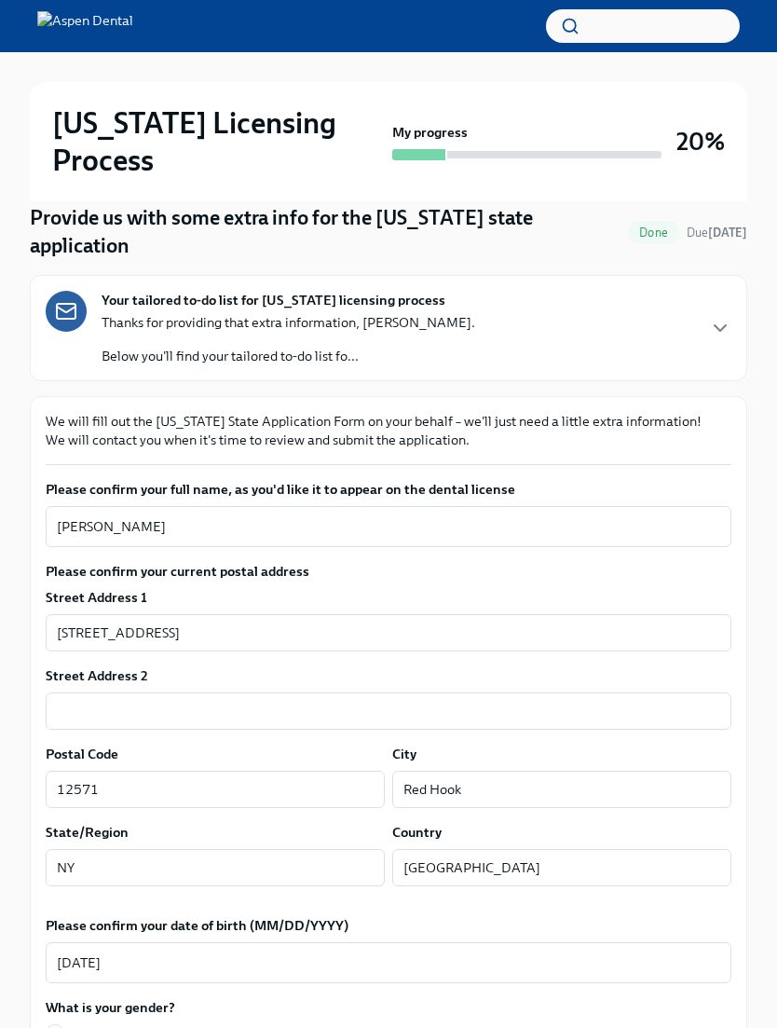
click at [144, 515] on textarea "Allison Elizabeth Bash" at bounding box center [389, 526] width 664 height 22
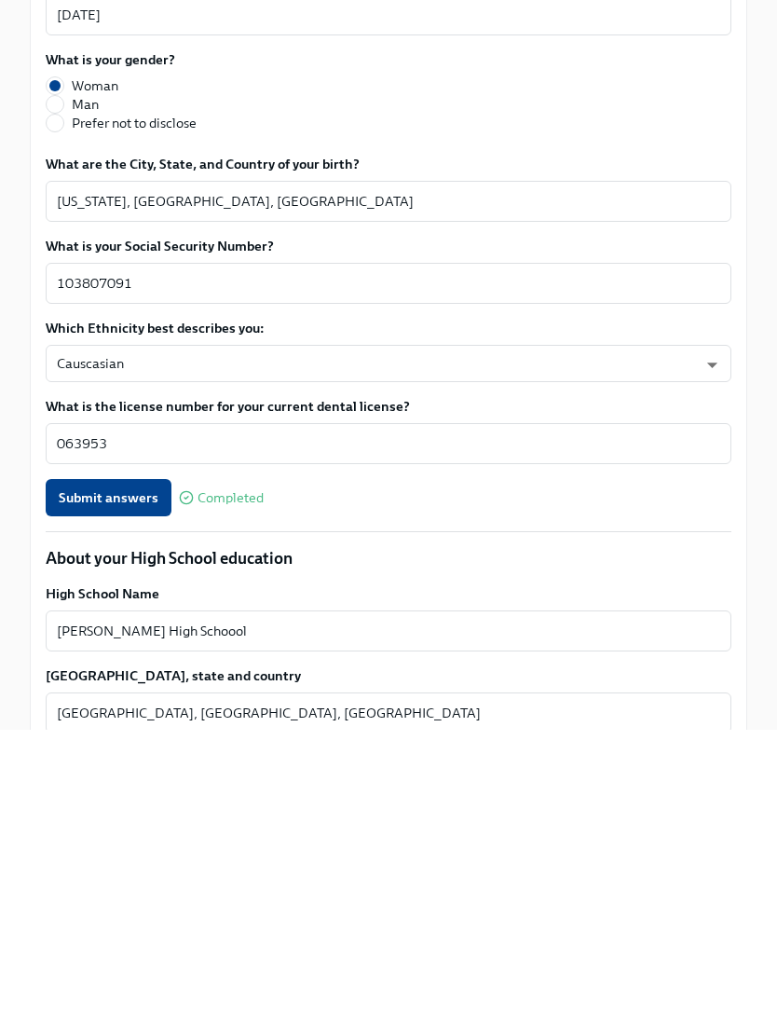
type textarea "Allison Bash"
click at [98, 787] on span "Submit answers" at bounding box center [109, 796] width 100 height 19
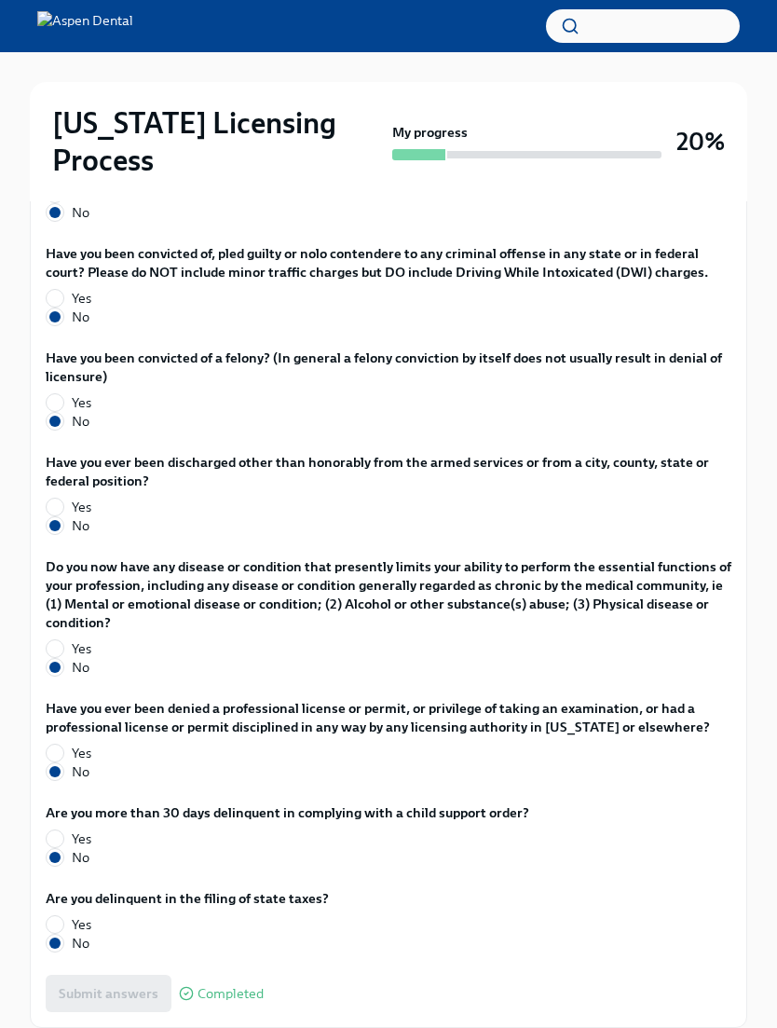
scroll to position [0, 0]
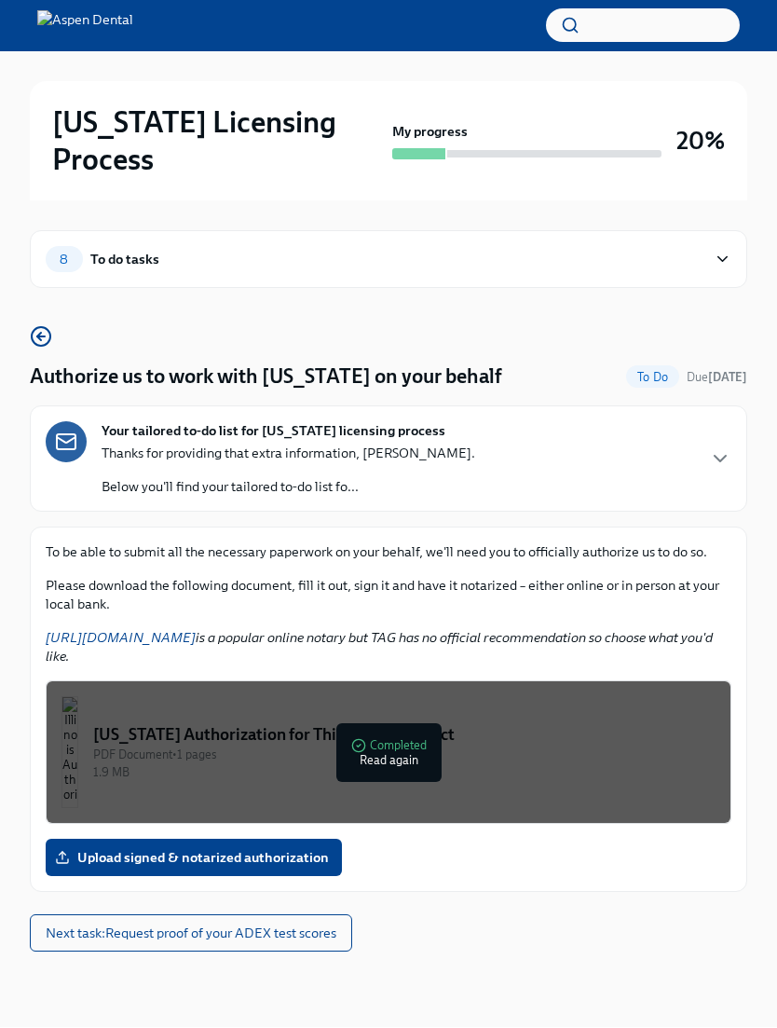
click at [69, 925] on span "Next task : Request proof of your ADEX test scores" at bounding box center [191, 934] width 291 height 19
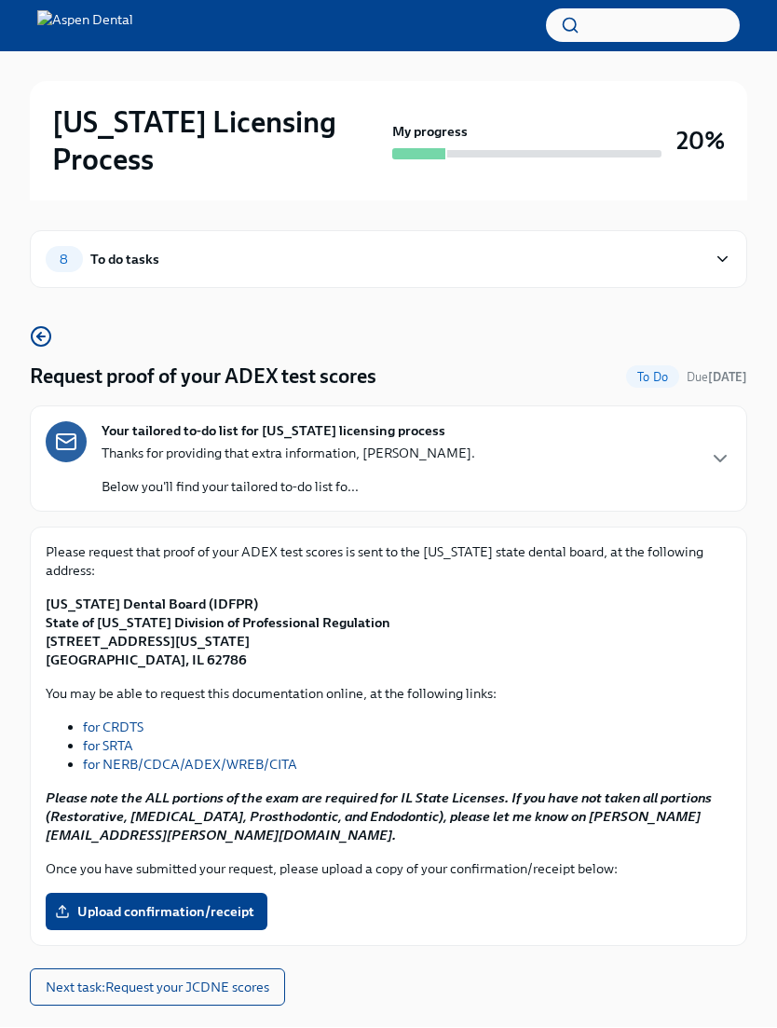
click at [72, 969] on button "Next task : Request your JCDNE scores" at bounding box center [157, 987] width 255 height 37
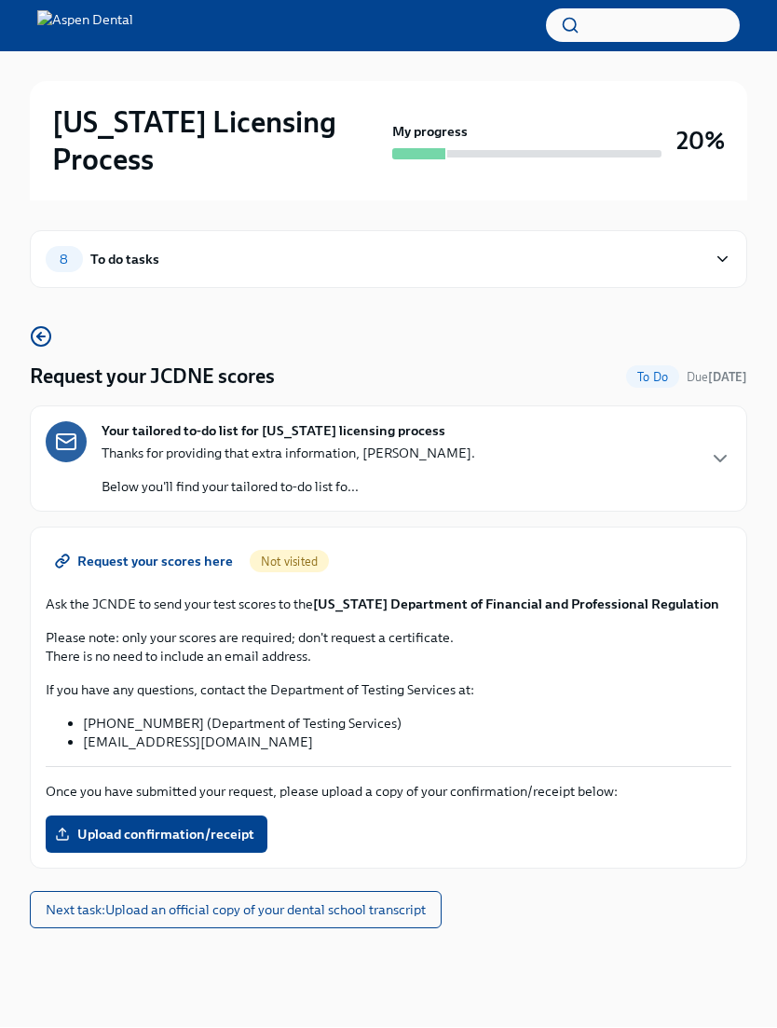
click at [48, 328] on circle "button" at bounding box center [41, 337] width 19 height 19
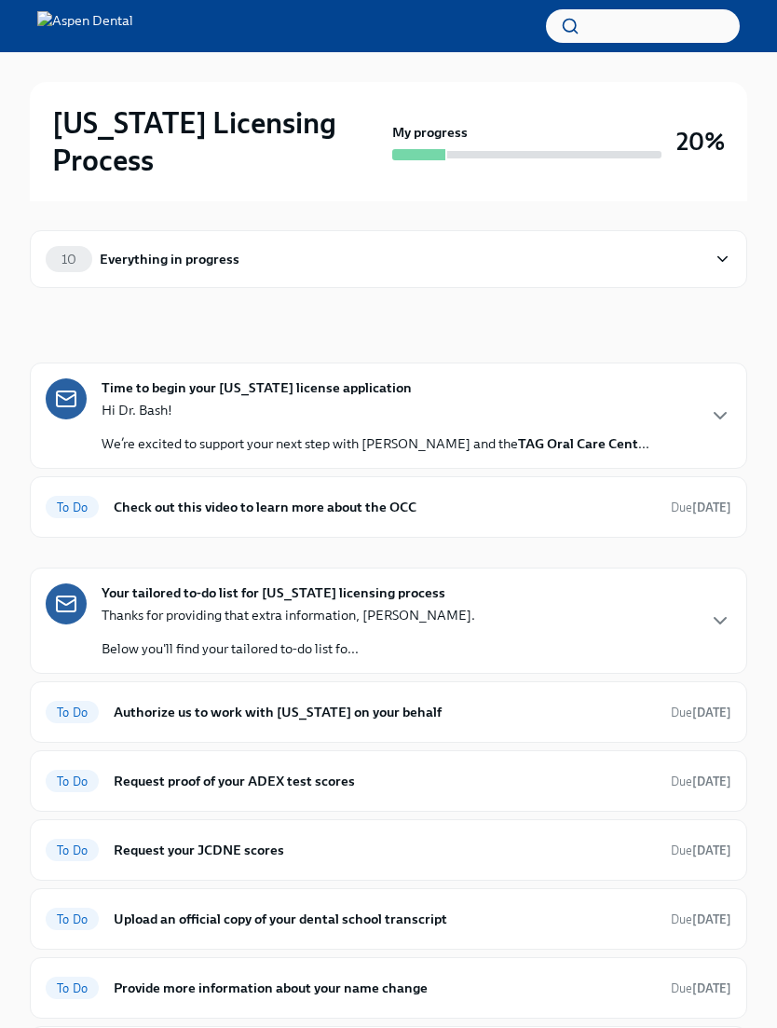
click at [132, 771] on h6 "Request proof of your ADEX test scores" at bounding box center [385, 781] width 542 height 21
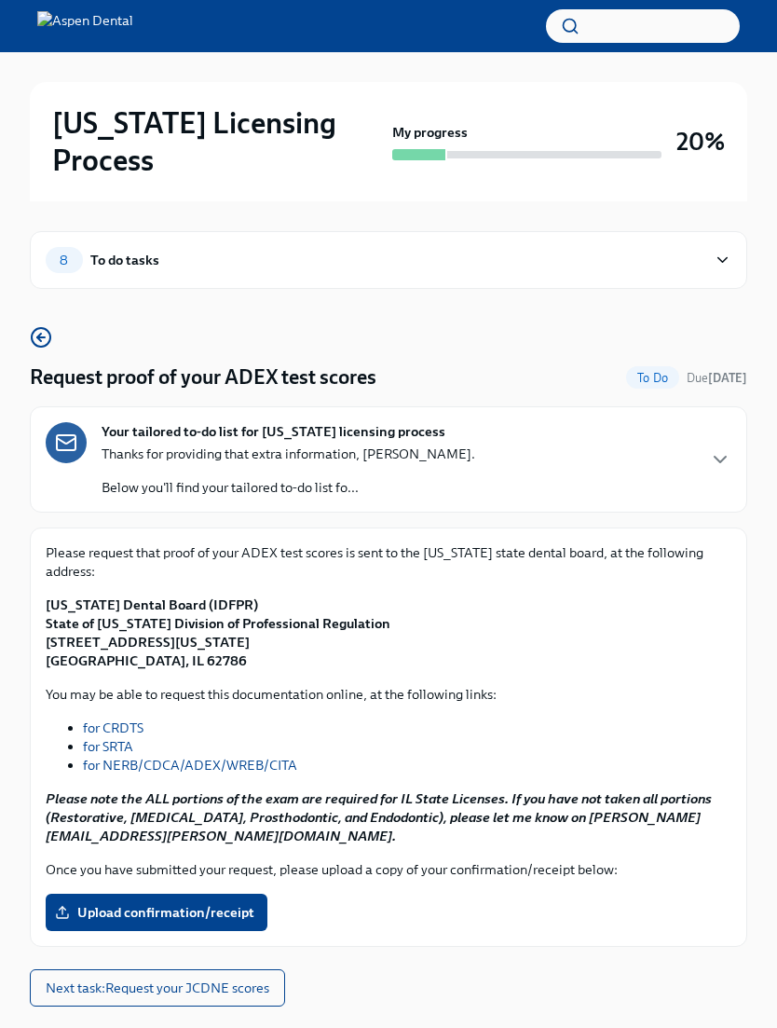
click at [125, 903] on span "Upload confirmation/receipt" at bounding box center [157, 912] width 196 height 19
click at [0, 0] on input "Upload confirmation/receipt" at bounding box center [0, 0] width 0 height 0
click at [97, 903] on span "Upload confirmation/receipt" at bounding box center [157, 912] width 196 height 19
click at [0, 0] on input "Upload confirmation/receipt" at bounding box center [0, 0] width 0 height 0
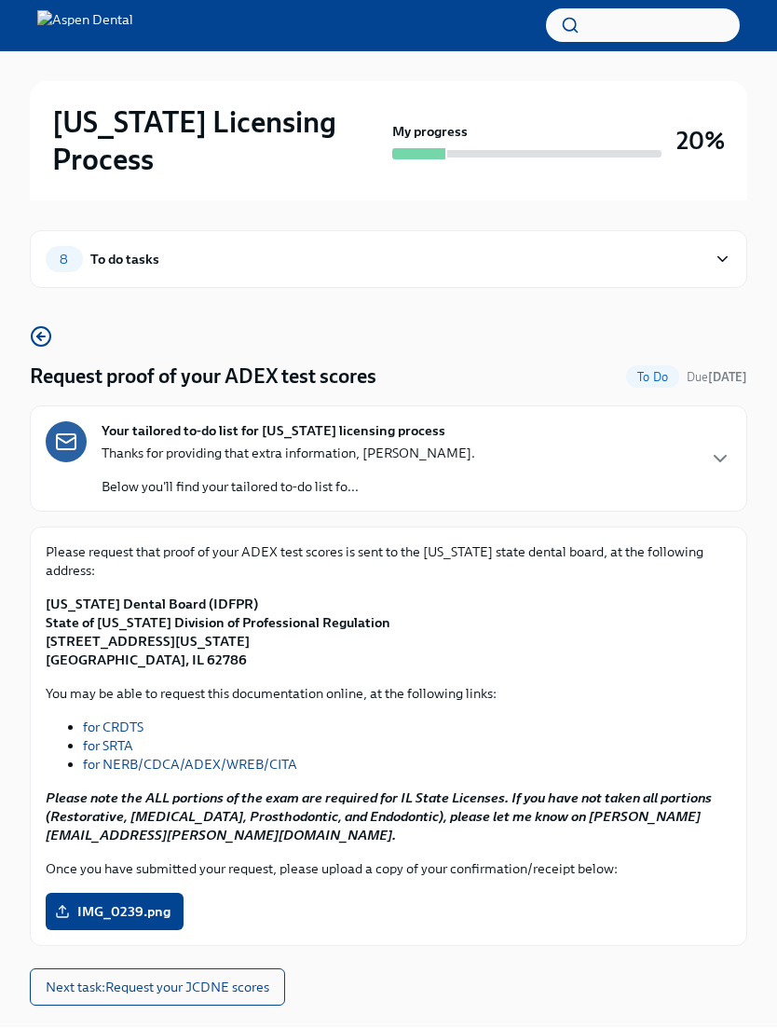
click at [258, 979] on span "Next task : Request your JCDNE scores" at bounding box center [158, 988] width 224 height 19
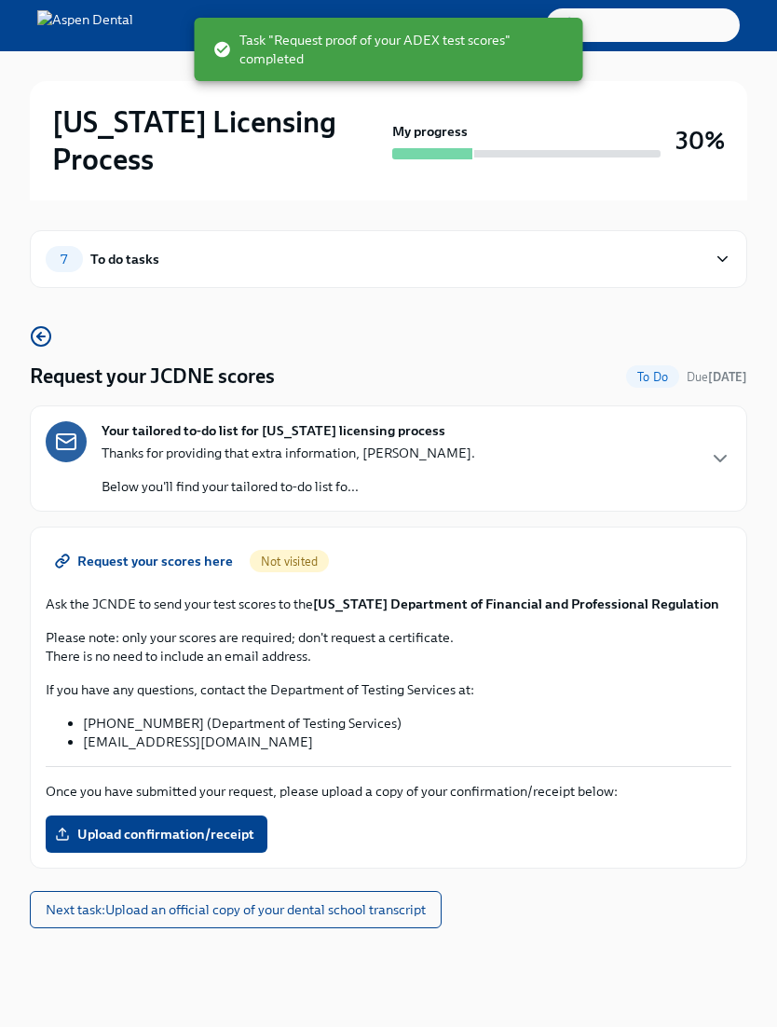
click at [404, 892] on button "Next task : Upload an official copy of your dental school transcript" at bounding box center [236, 910] width 412 height 37
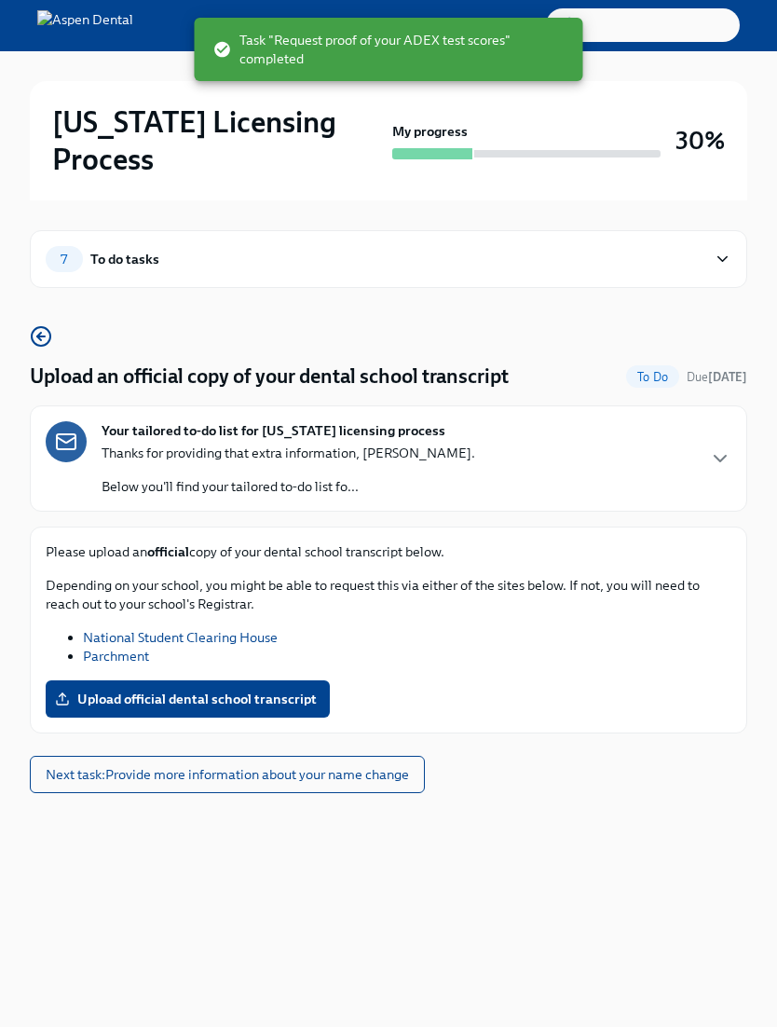
click at [385, 766] on span "Next task : Provide more information about your name change" at bounding box center [228, 775] width 364 height 19
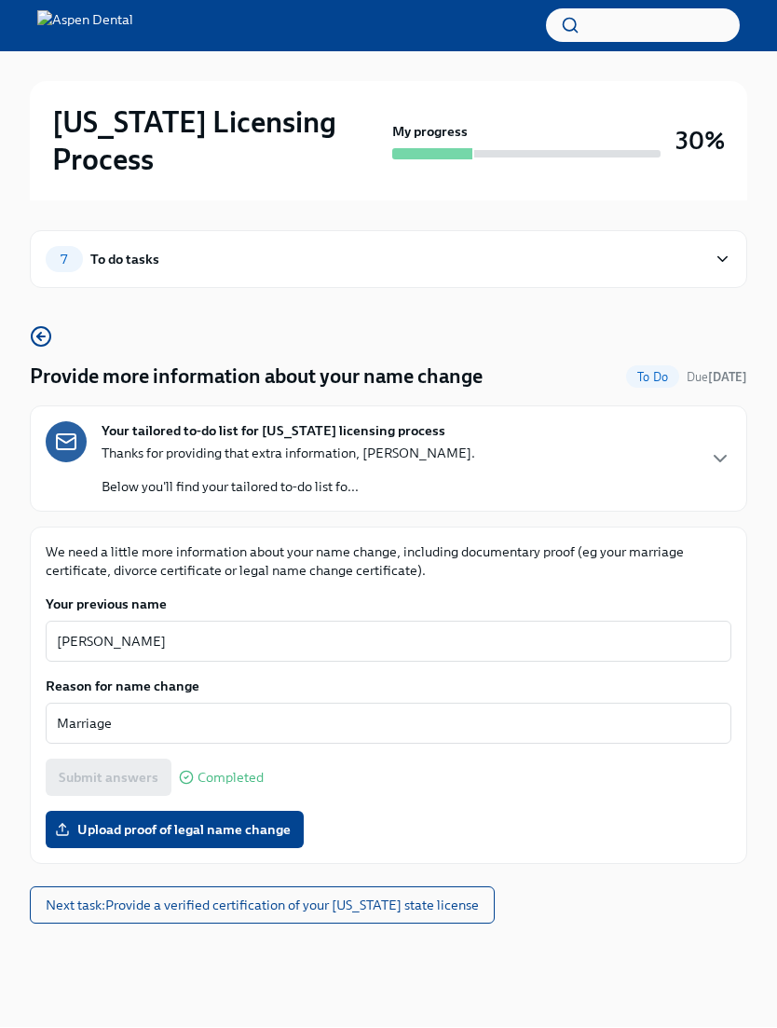
click at [84, 821] on span "Upload proof of legal name change" at bounding box center [175, 830] width 232 height 19
click at [0, 0] on input "Upload proof of legal name change" at bounding box center [0, 0] width 0 height 0
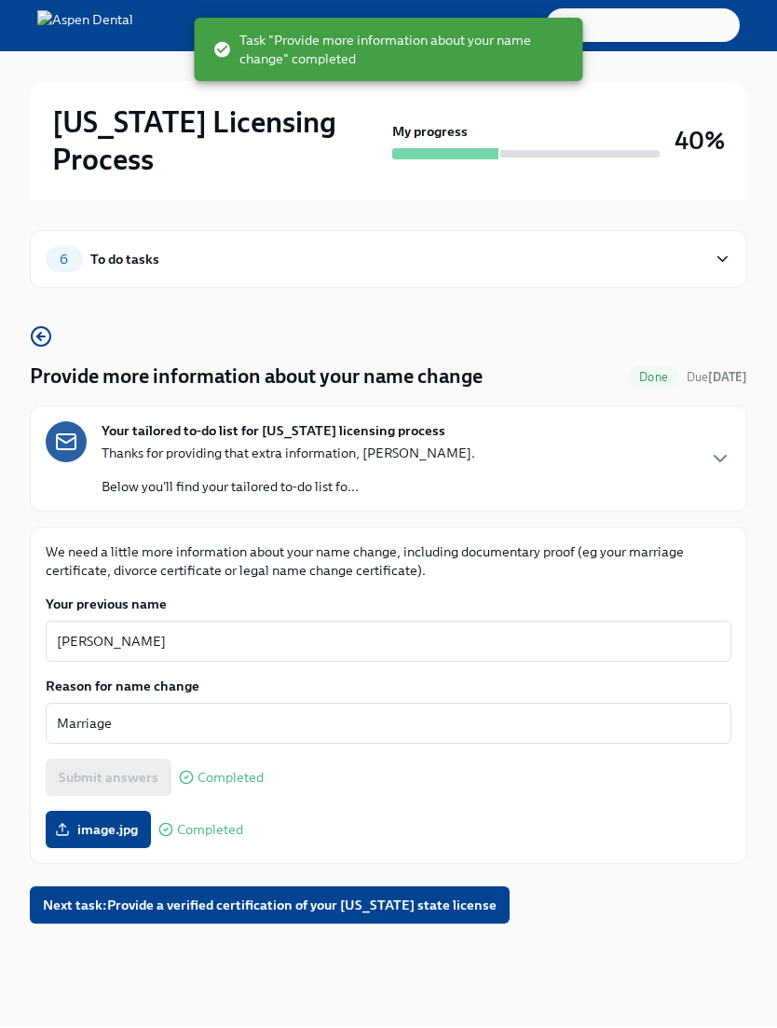
click at [102, 897] on span "Next task : Provide a verified certification of your New York state license" at bounding box center [270, 906] width 454 height 19
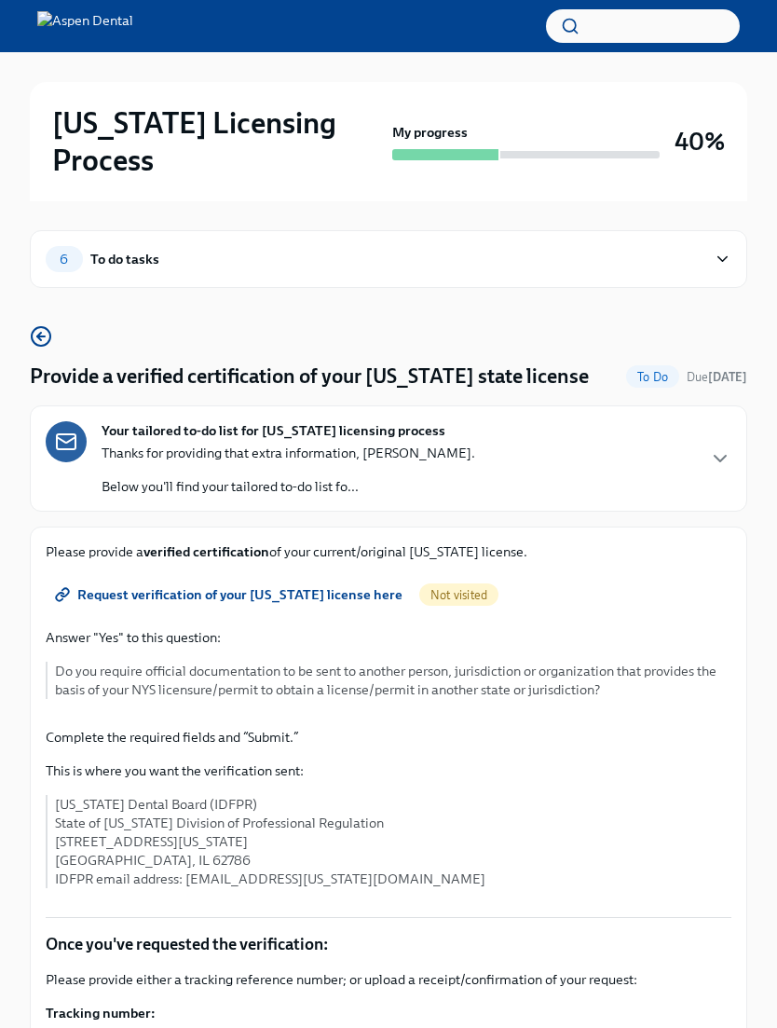
click at [132, 585] on span "Request verification of your [US_STATE] license here" at bounding box center [231, 594] width 344 height 19
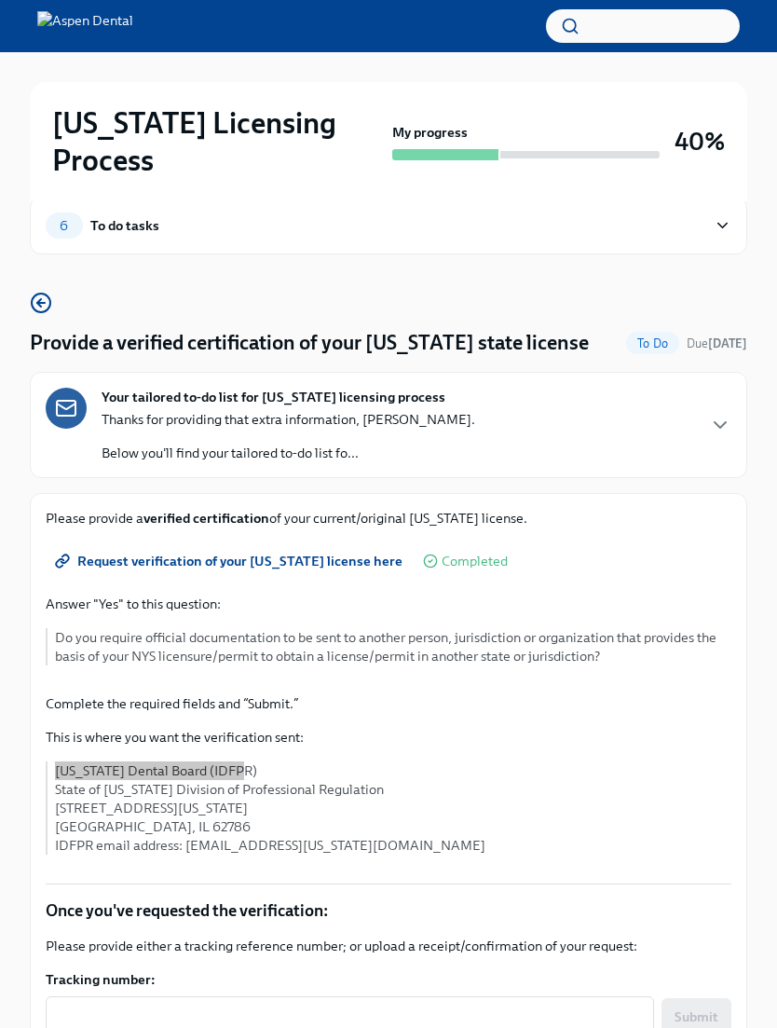
scroll to position [57, 0]
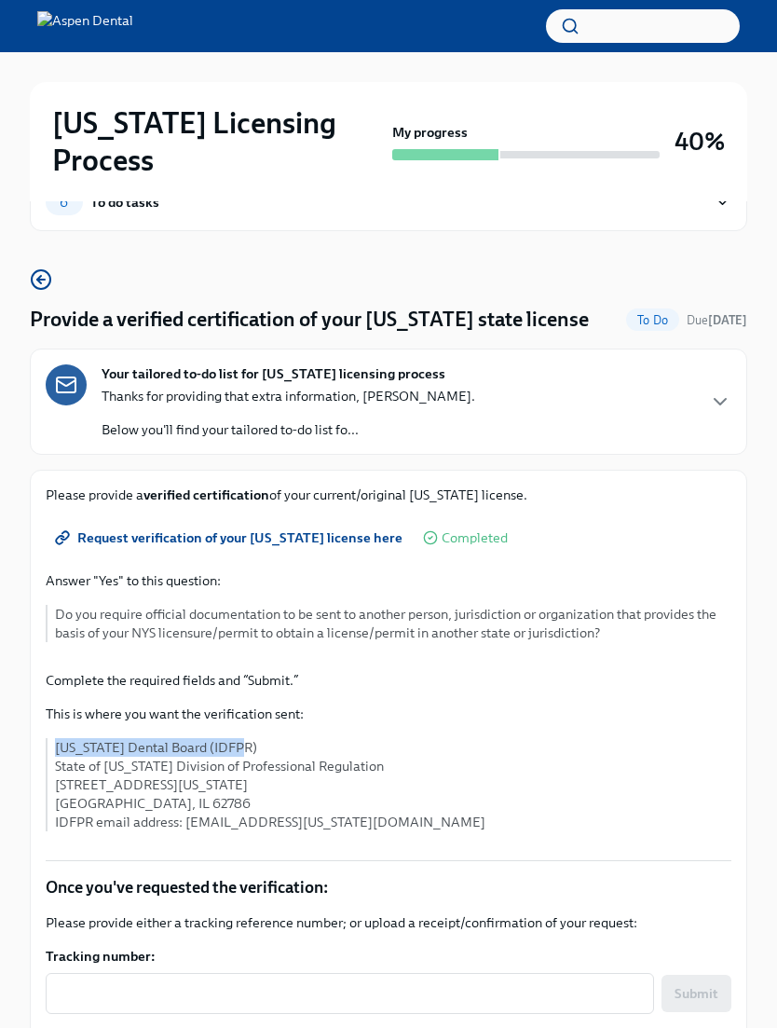
click at [65, 739] on p "Illinois Dental Board (IDFPR) State of Illinois Division of Professional Regula…" at bounding box center [393, 785] width 677 height 93
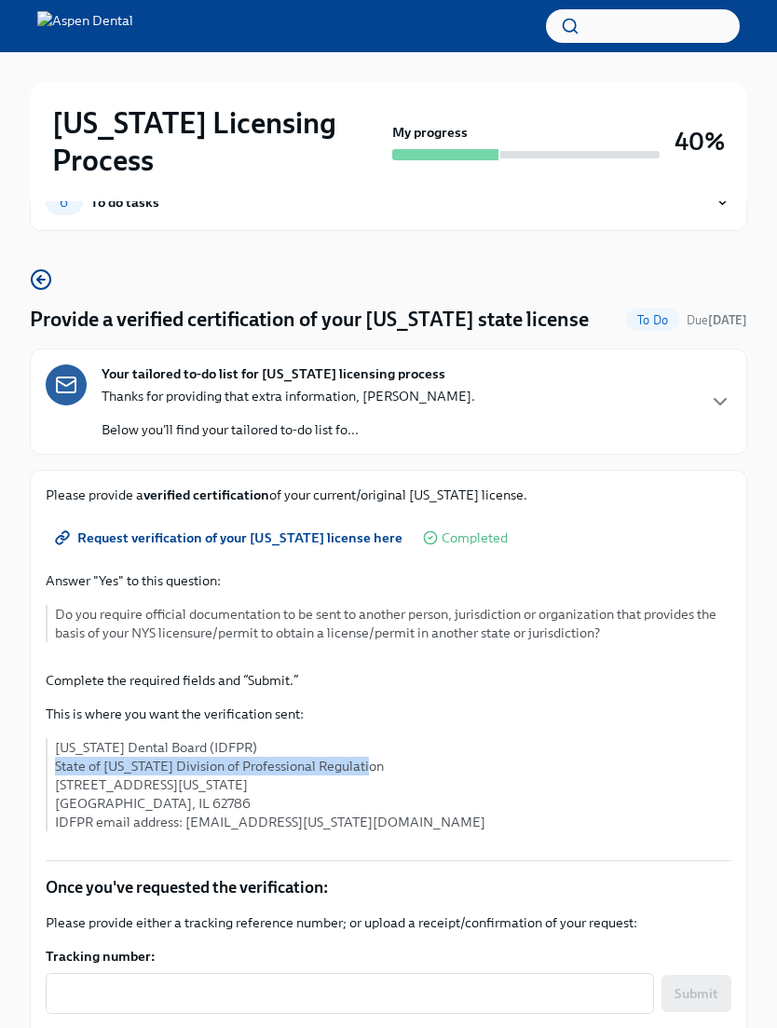
copy p "State of [US_STATE] Division of Professional Regulation"
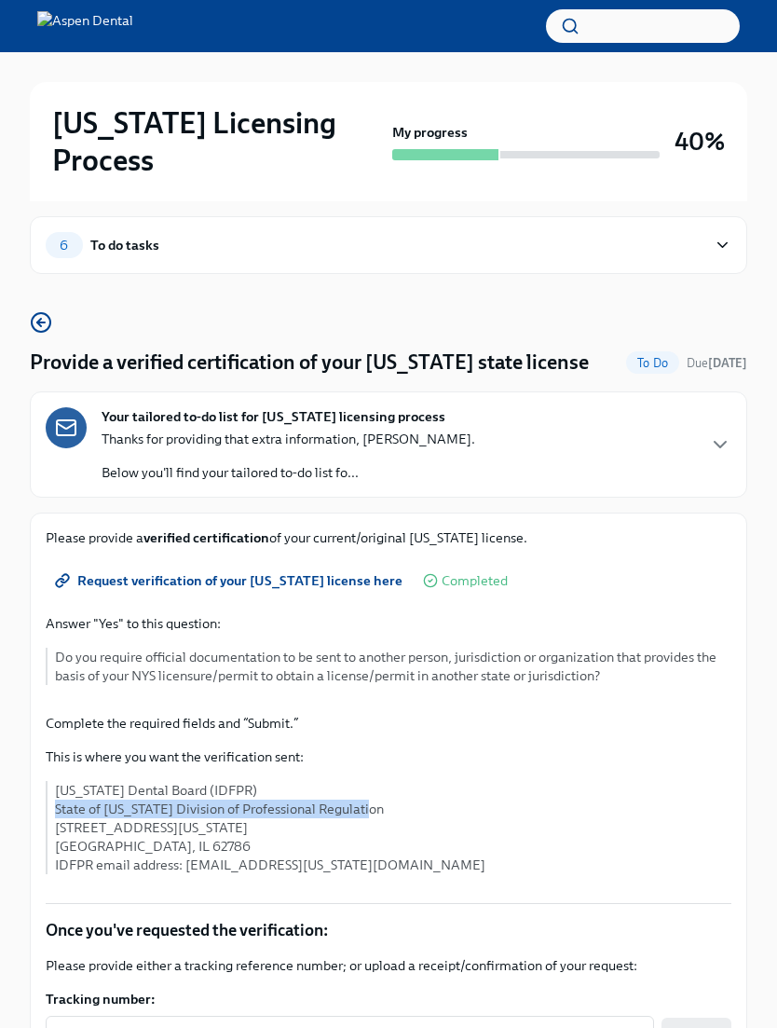
scroll to position [0, 0]
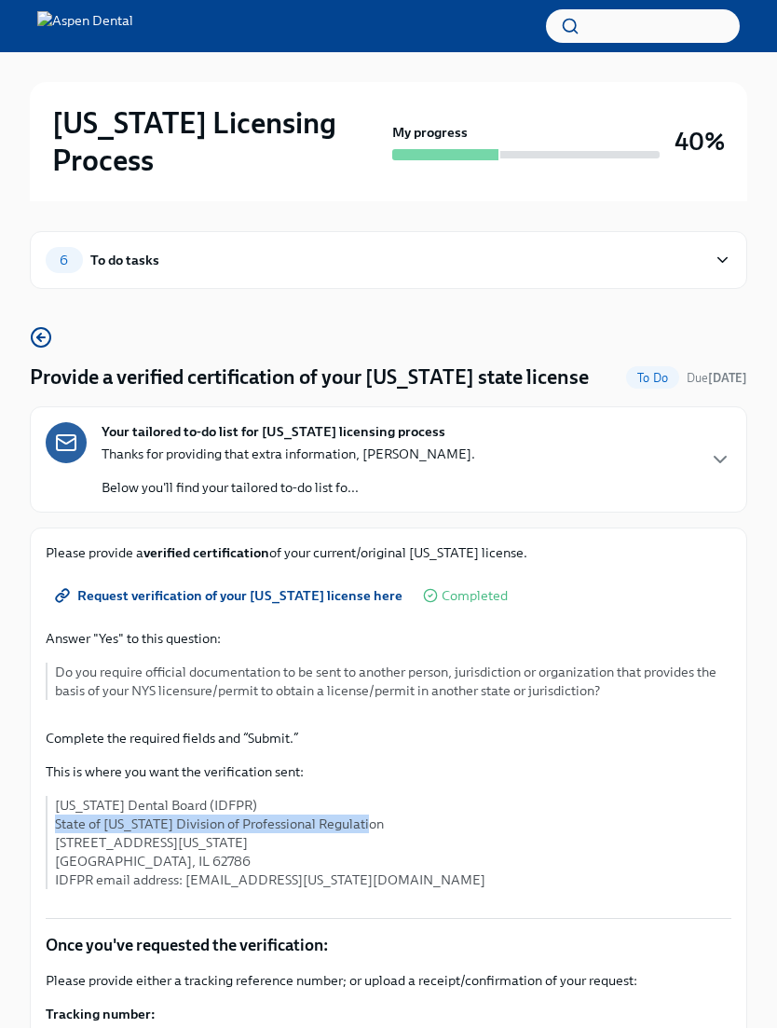
click at [62, 803] on p "Illinois Dental Board (IDFPR) State of Illinois Division of Professional Regula…" at bounding box center [393, 842] width 677 height 93
copy p "[STREET_ADDRESS][US_STATE]"
click at [59, 817] on p "Illinois Dental Board (IDFPR) State of Illinois Division of Professional Regula…" at bounding box center [393, 842] width 677 height 93
copy p "[GEOGRAPHIC_DATA], IL 62786"
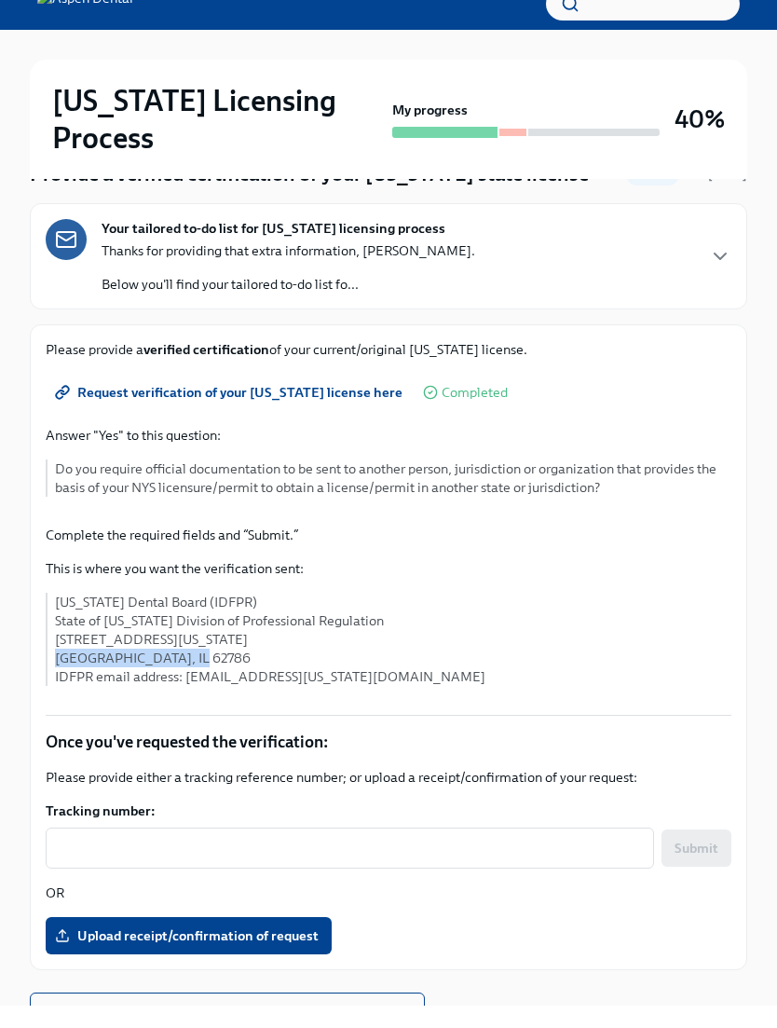
scroll to position [172, 0]
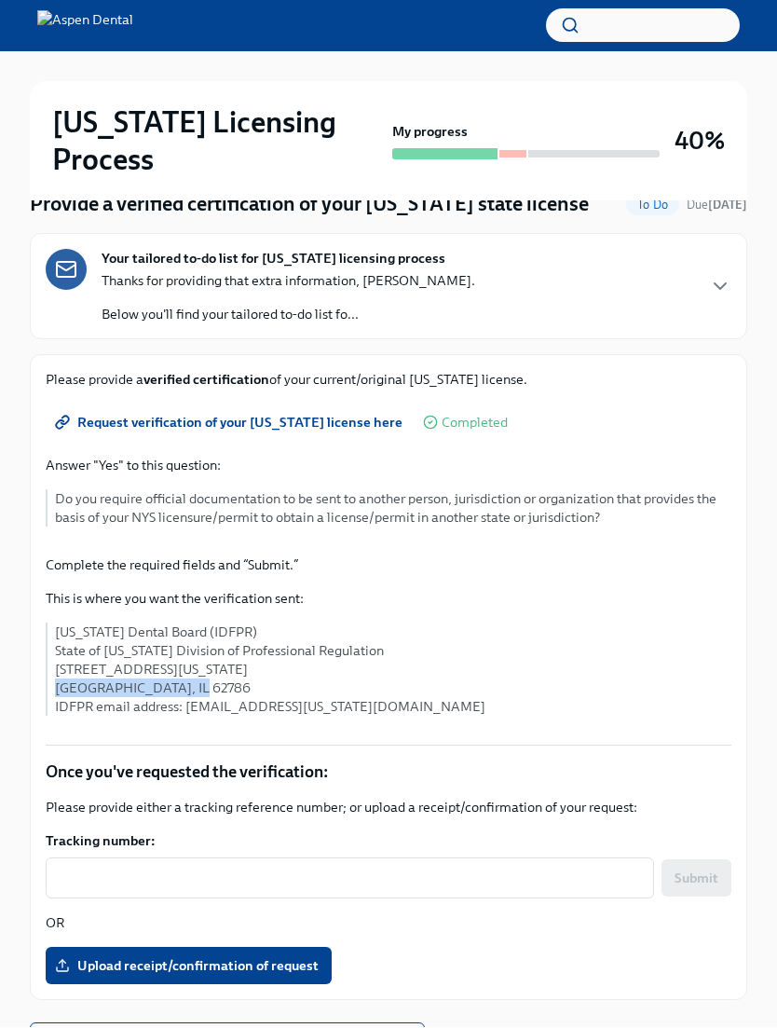
click at [86, 858] on div "x ​" at bounding box center [350, 878] width 609 height 41
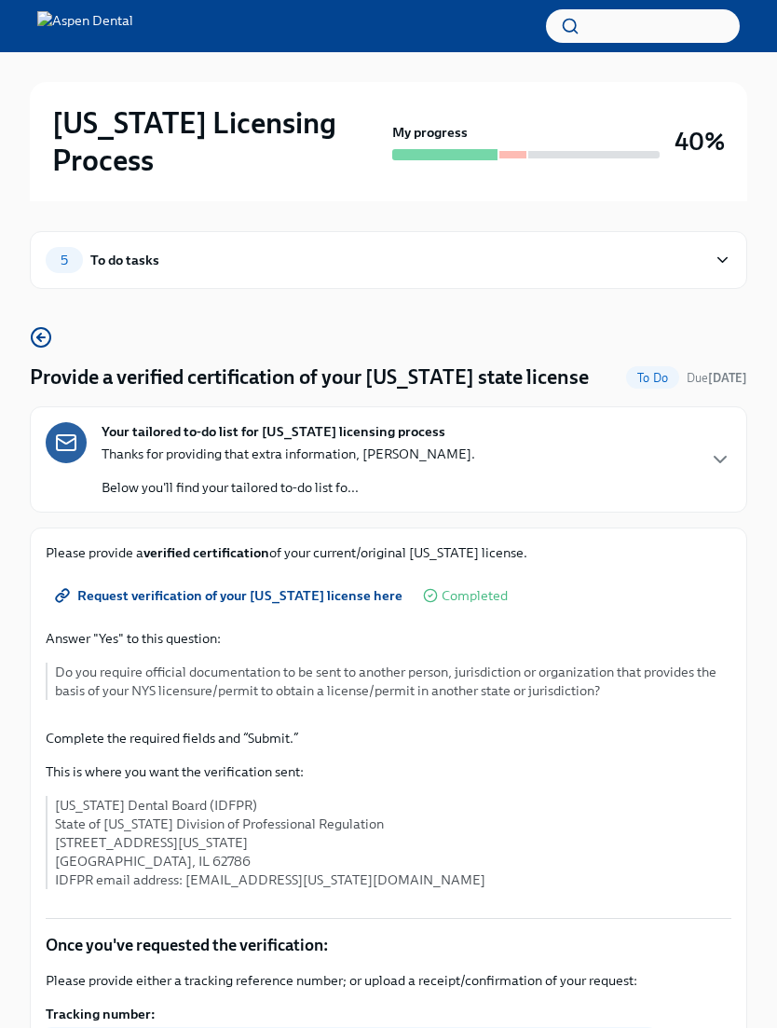
scroll to position [235, 0]
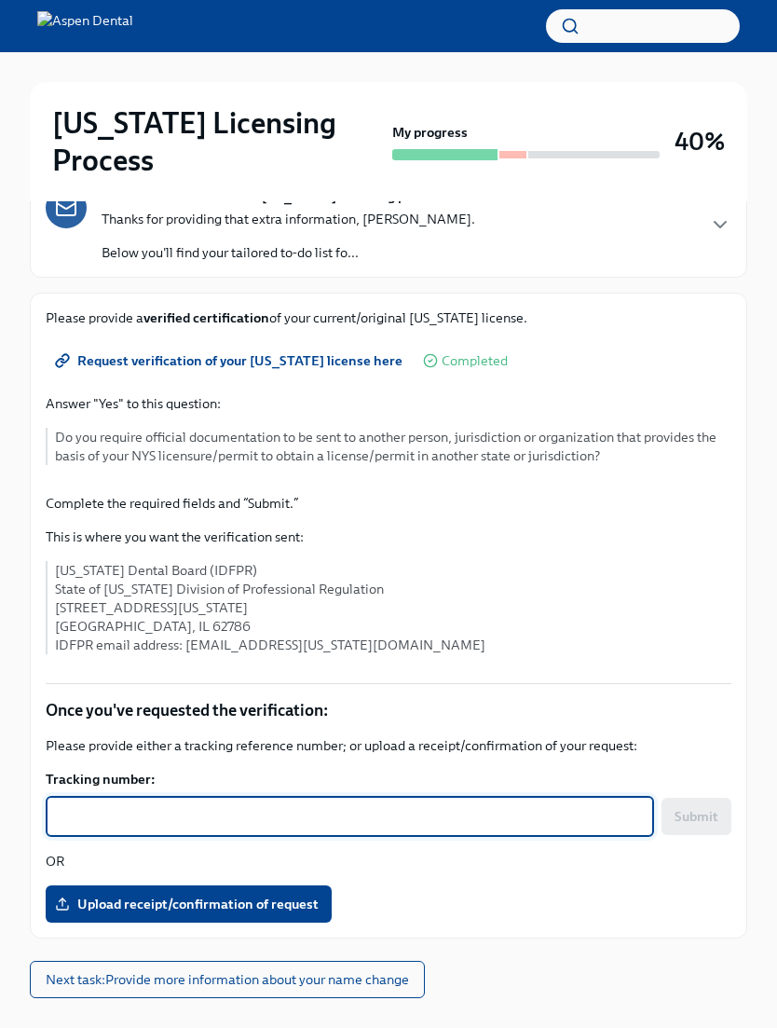
click at [93, 895] on span "Upload receipt/confirmation of request" at bounding box center [189, 904] width 260 height 19
click at [0, 0] on input "Upload receipt/confirmation of request" at bounding box center [0, 0] width 0 height 0
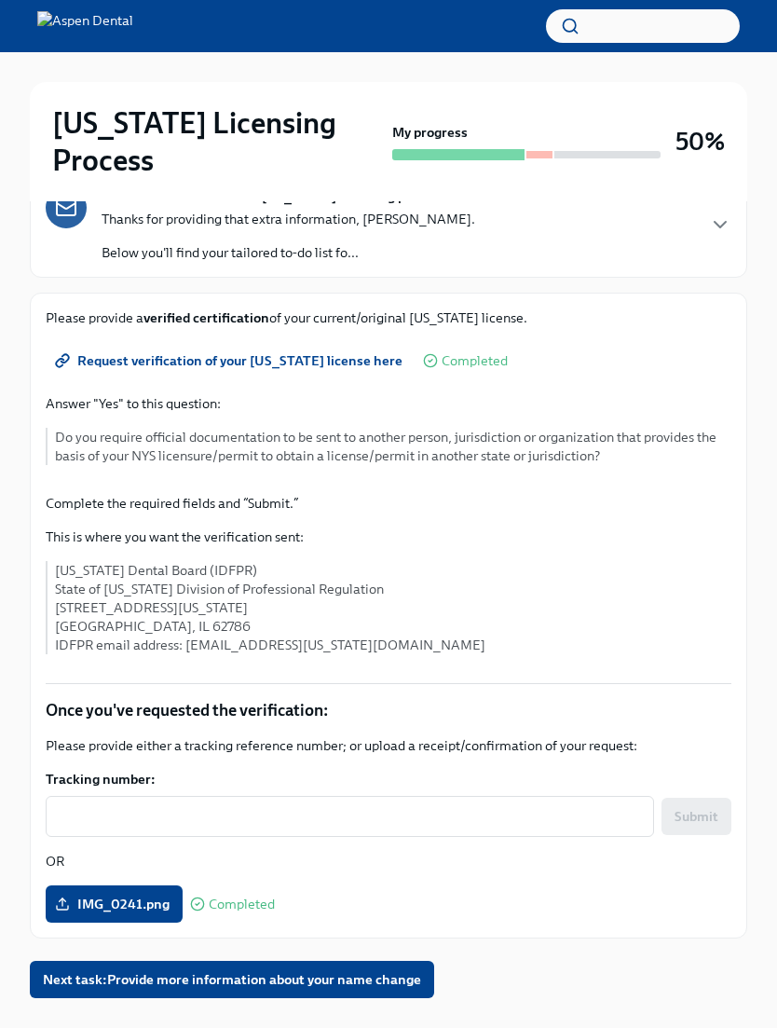
click at [124, 970] on span "Next task : Provide more information about your name change" at bounding box center [232, 979] width 378 height 19
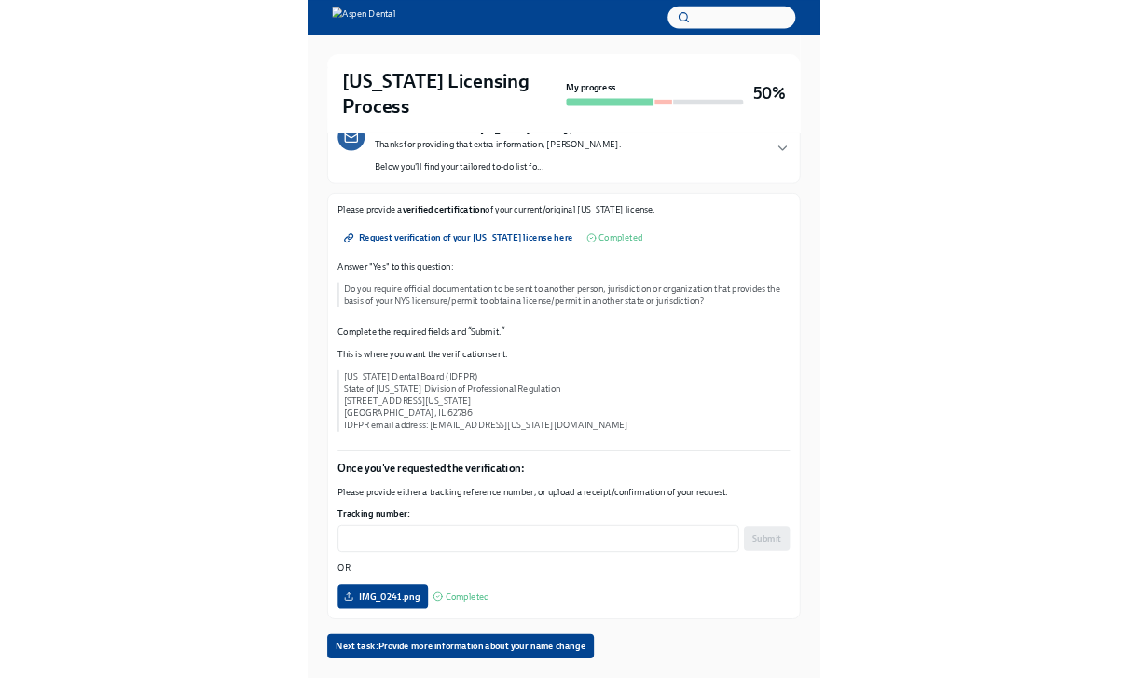
scroll to position [62, 0]
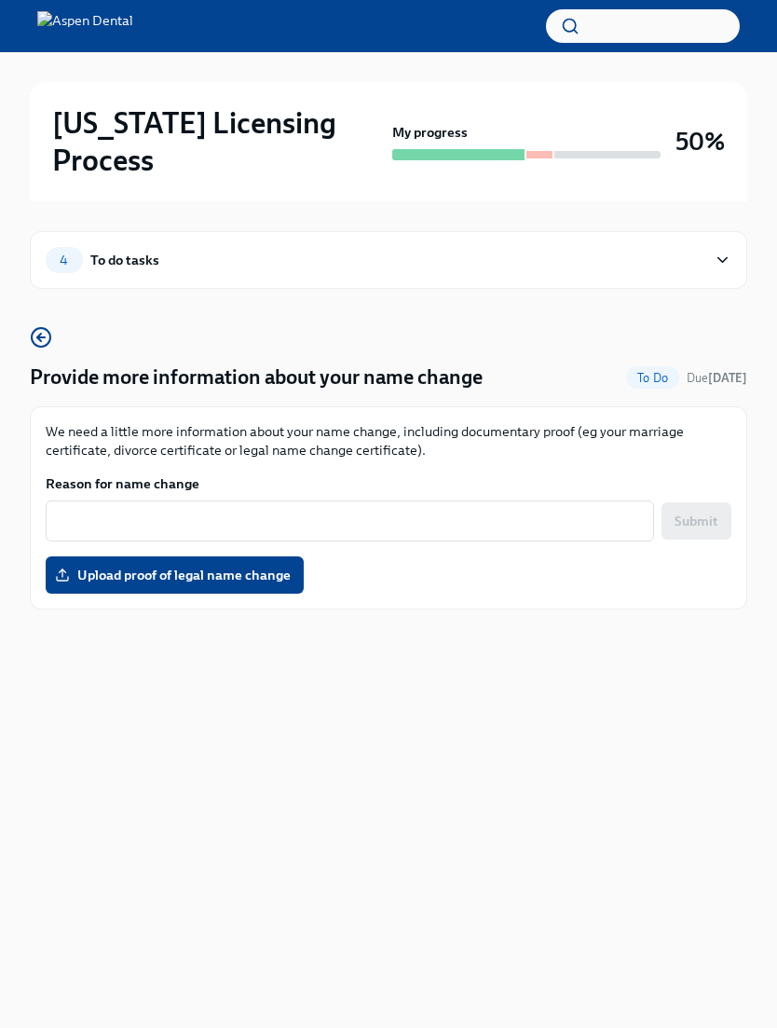
click at [150, 510] on textarea "Reason for name change" at bounding box center [350, 521] width 586 height 22
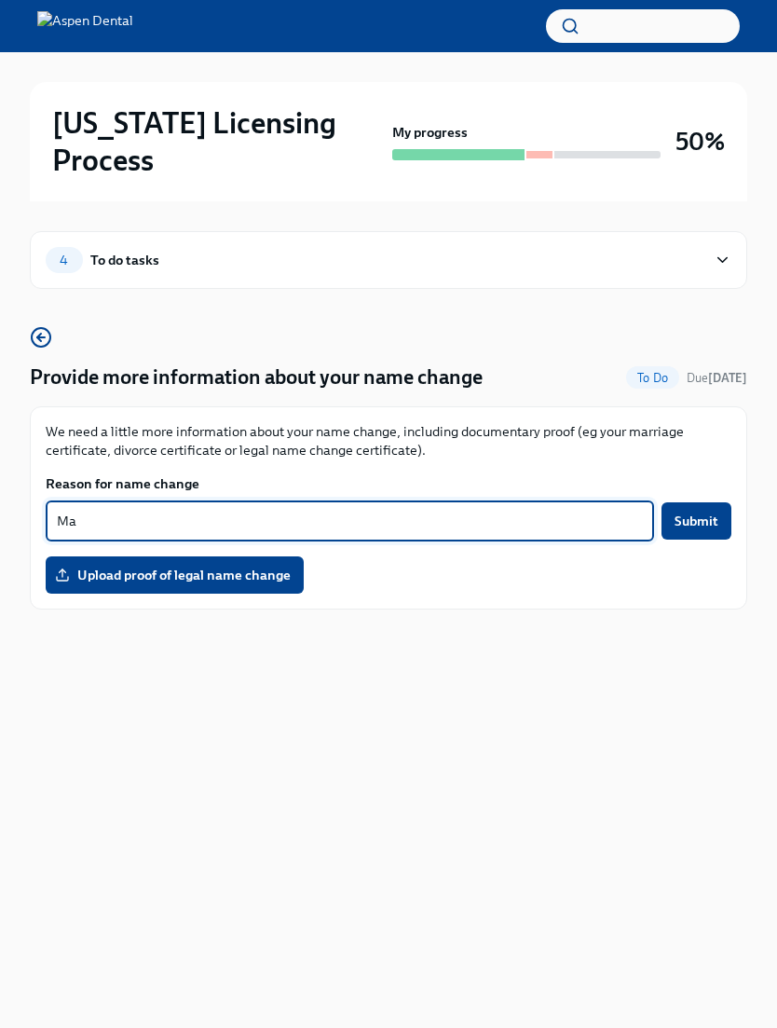
type textarea "M"
click at [609, 591] on div "Illinois Licensing Process My progress 50% 4 To do tasks Provide more informati…" at bounding box center [388, 514] width 777 height 1028
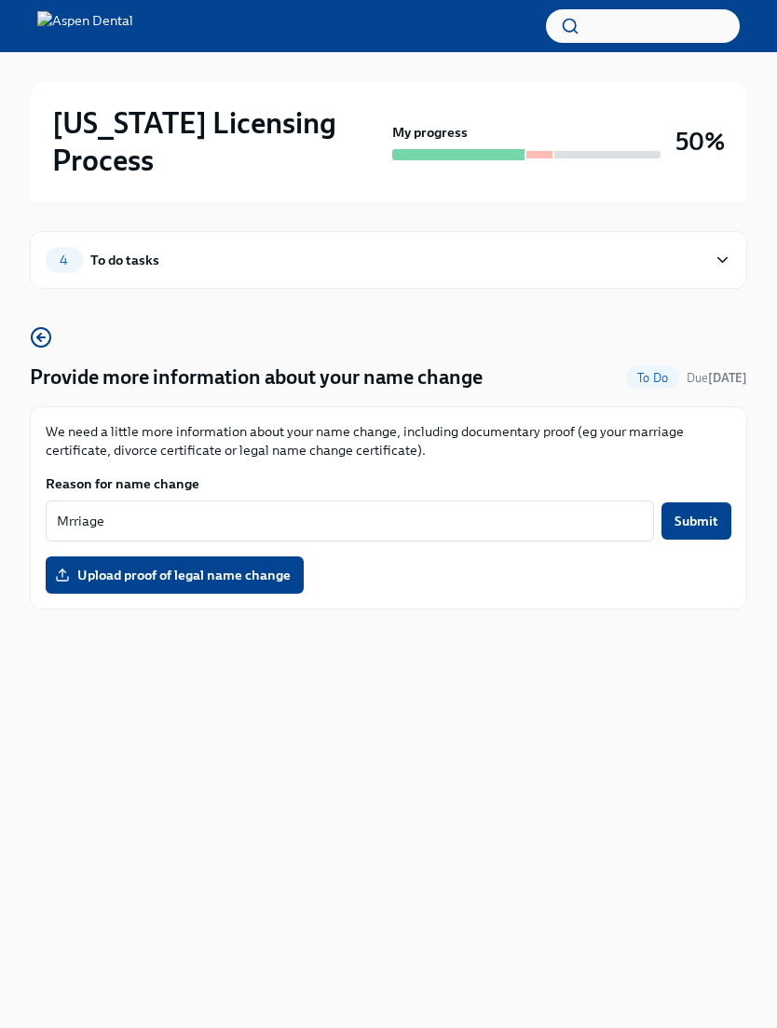
click at [443, 510] on textarea "Mrriage" at bounding box center [350, 521] width 586 height 22
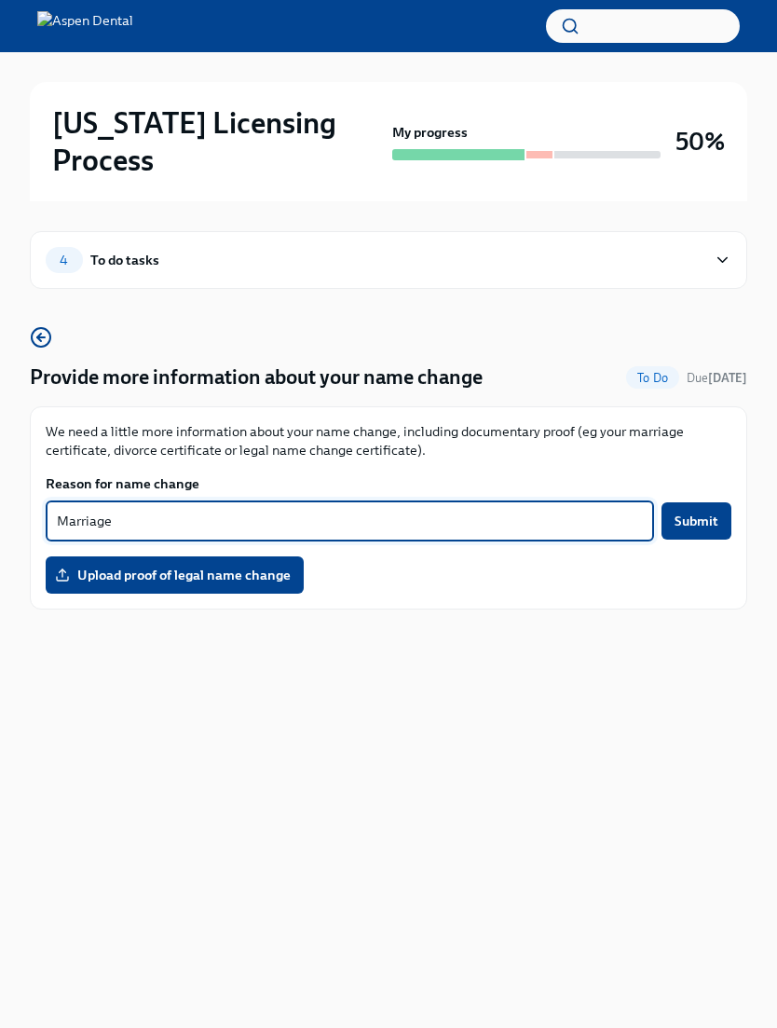
type textarea "Marriage"
click at [704, 502] on button "Submit" at bounding box center [697, 520] width 70 height 37
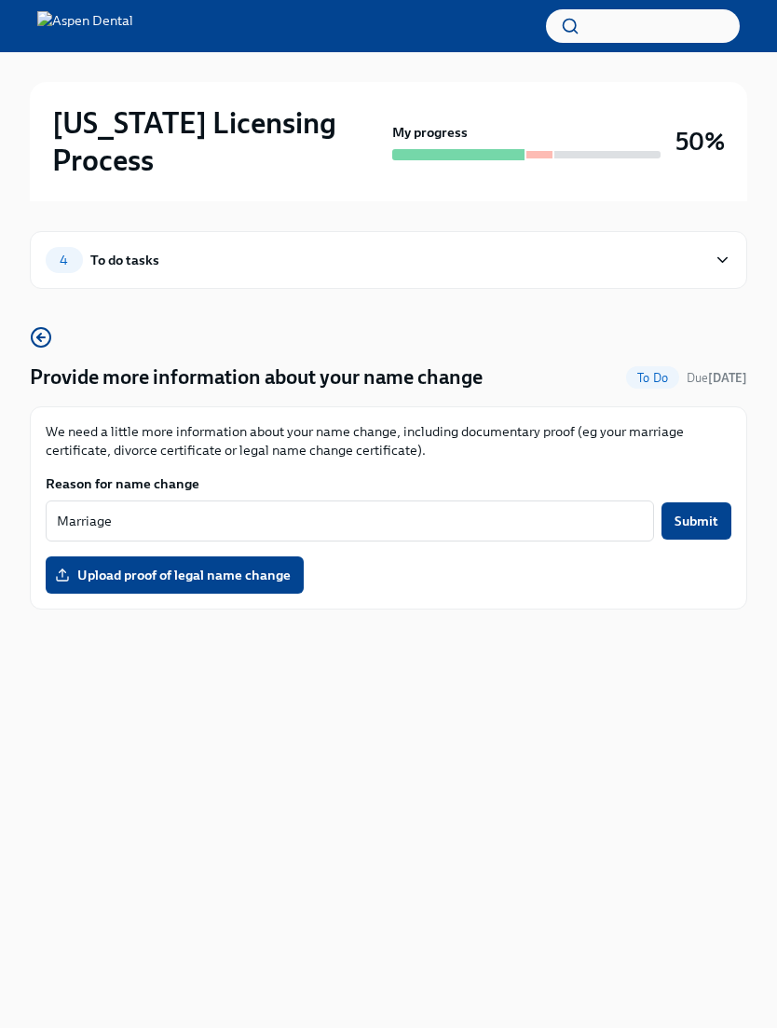
click at [134, 566] on span "Upload proof of legal name change" at bounding box center [175, 575] width 232 height 19
click at [0, 0] on input "Upload proof of legal name change" at bounding box center [0, 0] width 0 height 0
click at [121, 556] on label "Upload proof of legal name change" at bounding box center [175, 574] width 258 height 37
click at [0, 0] on input "Upload proof of legal name change" at bounding box center [0, 0] width 0 height 0
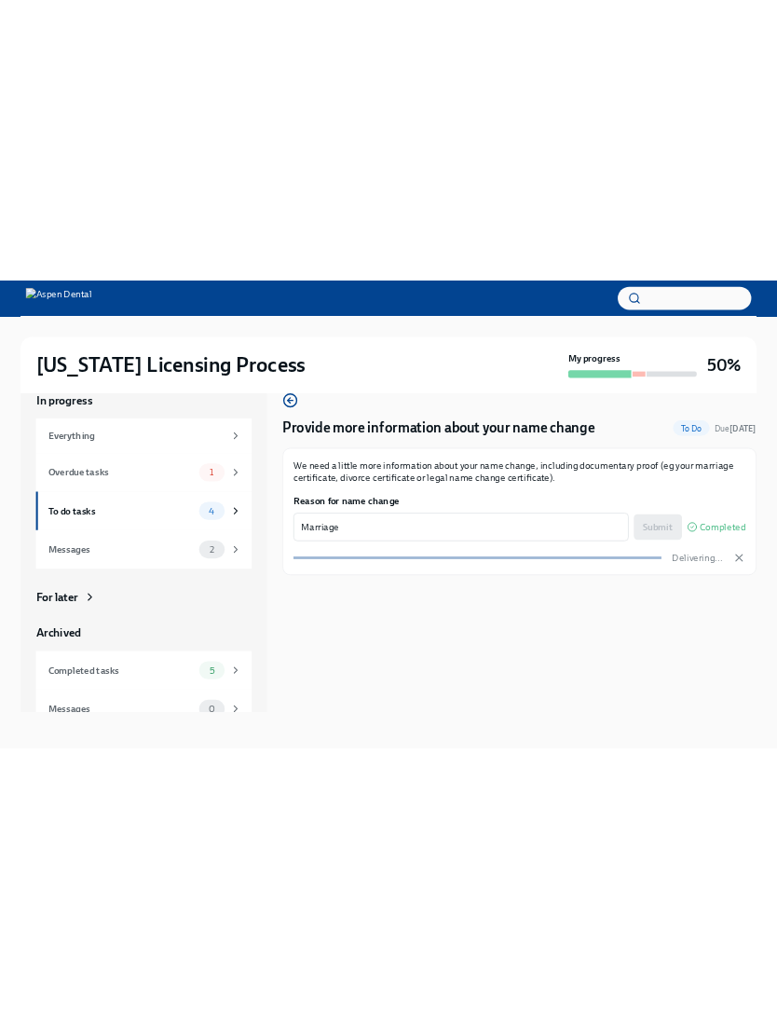
scroll to position [0, 0]
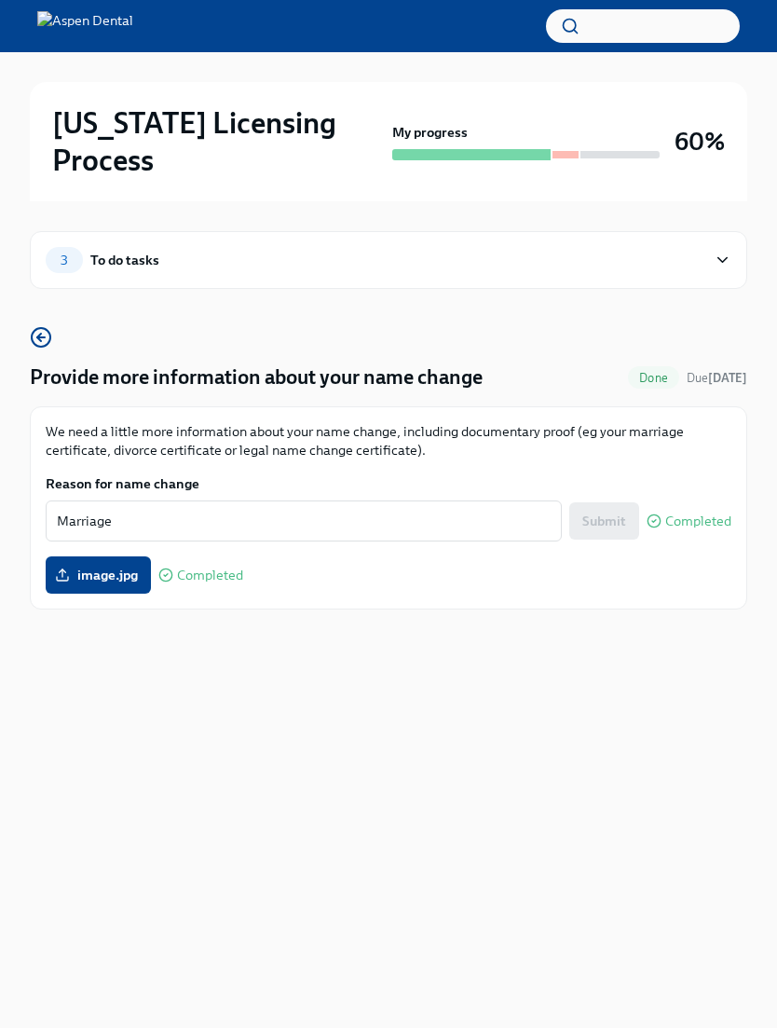
click at [705, 240] on div "3 To do tasks" at bounding box center [389, 260] width 718 height 58
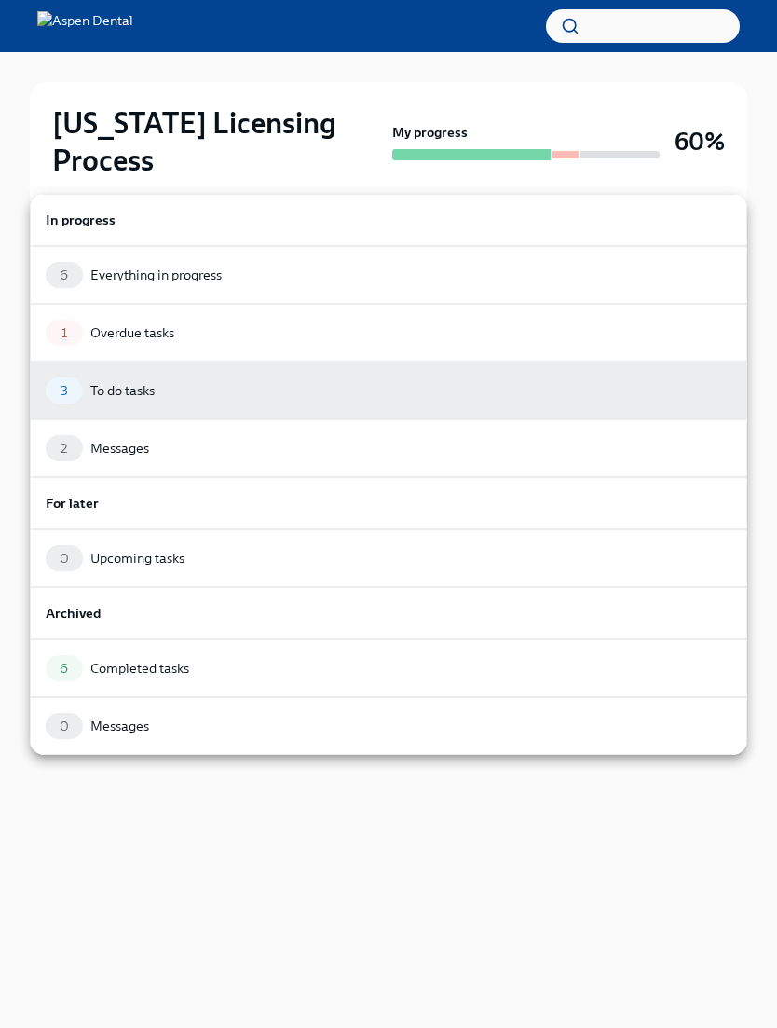
click at [151, 377] on div "3 To do tasks" at bounding box center [389, 391] width 718 height 58
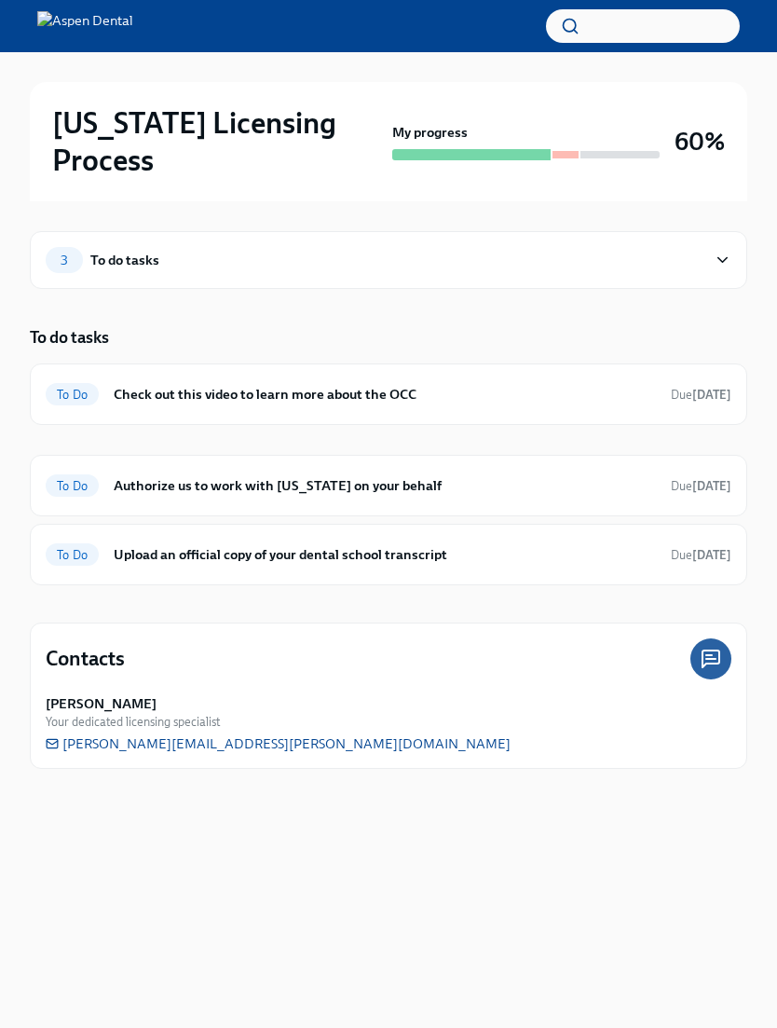
click at [713, 388] on strong "in 2 days" at bounding box center [712, 395] width 39 height 14
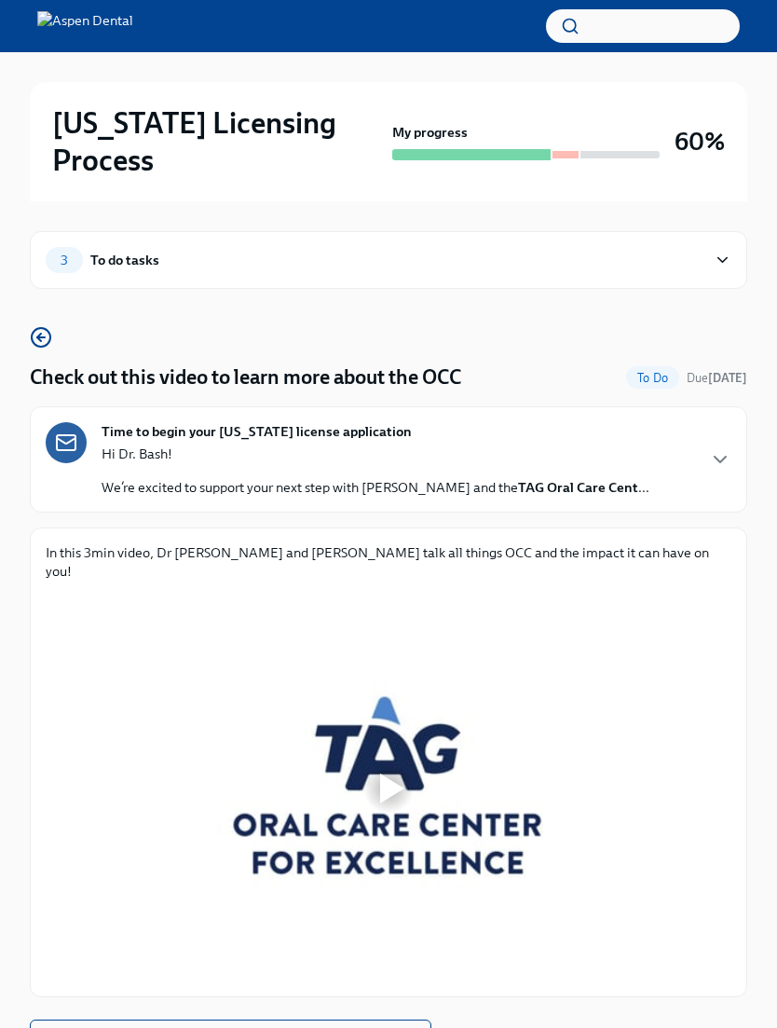
click at [481, 707] on div at bounding box center [389, 789] width 686 height 386
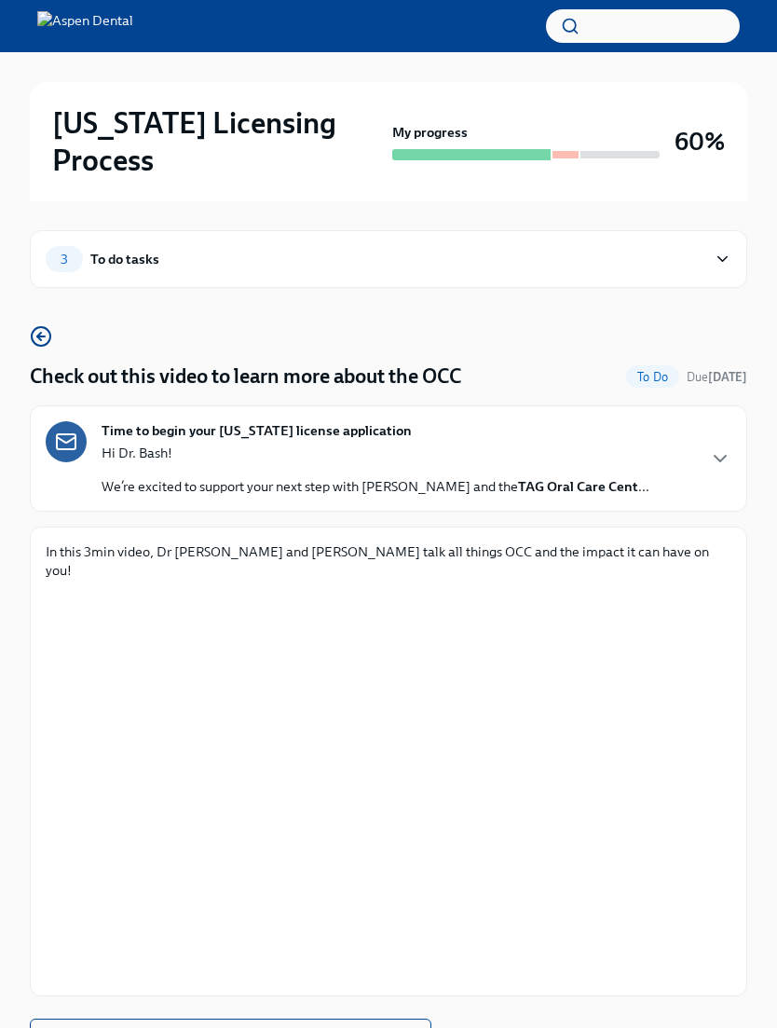
click at [629, 247] on div "3 To do tasks" at bounding box center [376, 260] width 661 height 26
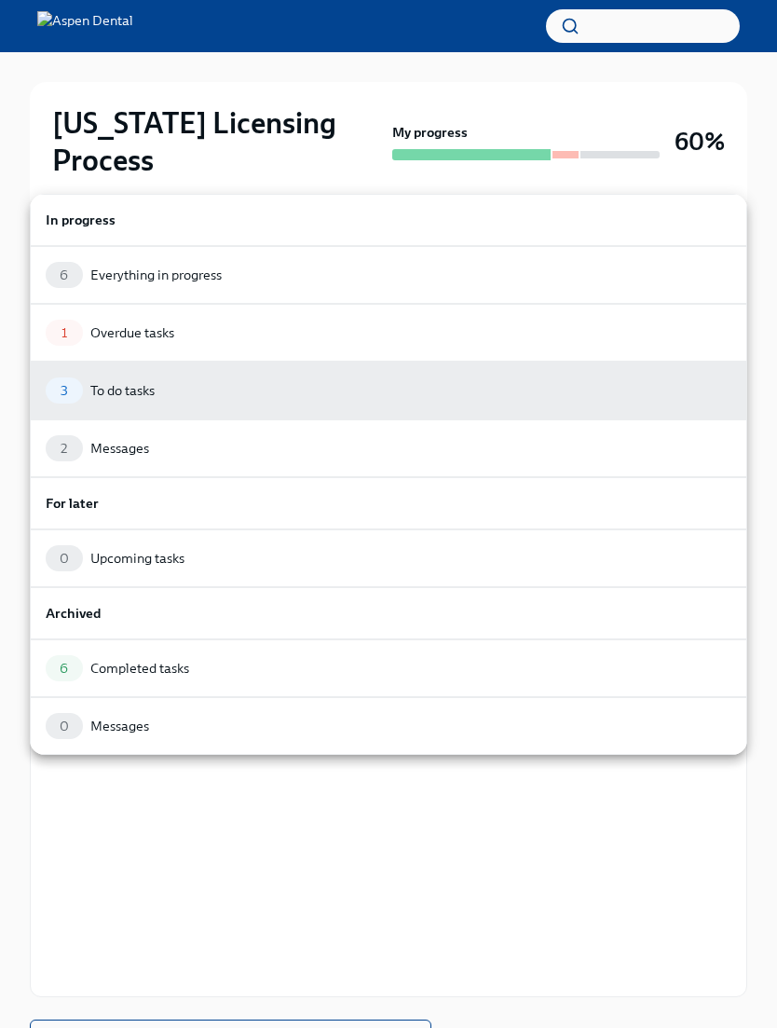
click at [222, 334] on div "1 Overdue tasks" at bounding box center [389, 333] width 686 height 26
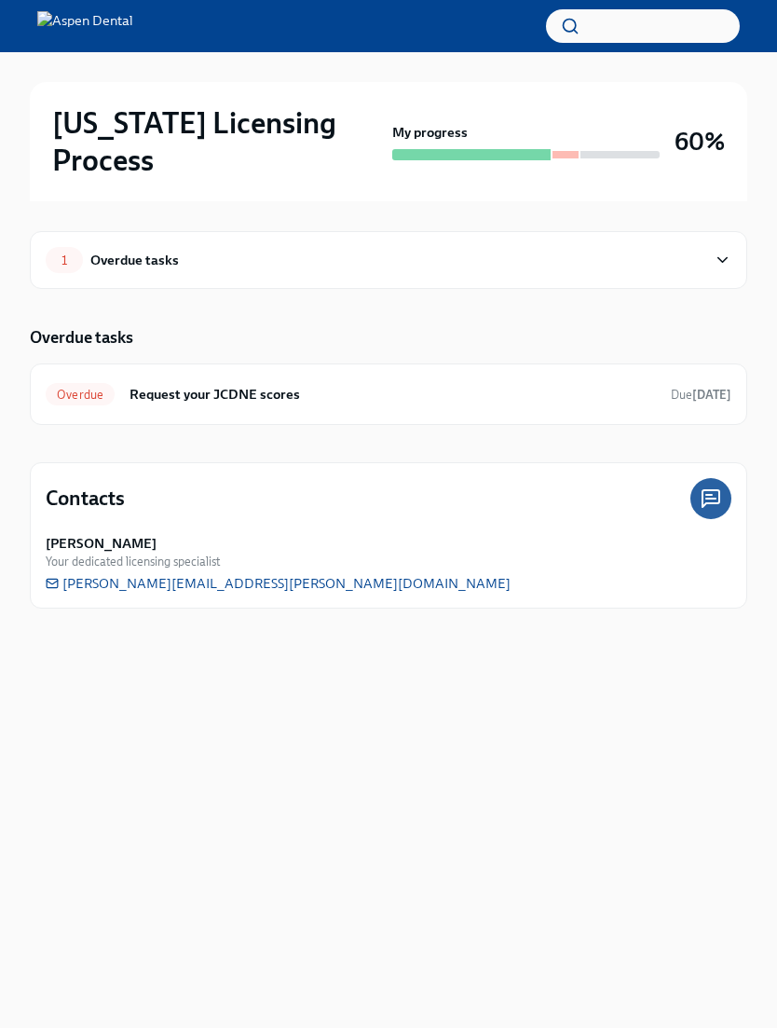
click at [697, 247] on div "1 Overdue tasks" at bounding box center [376, 260] width 661 height 26
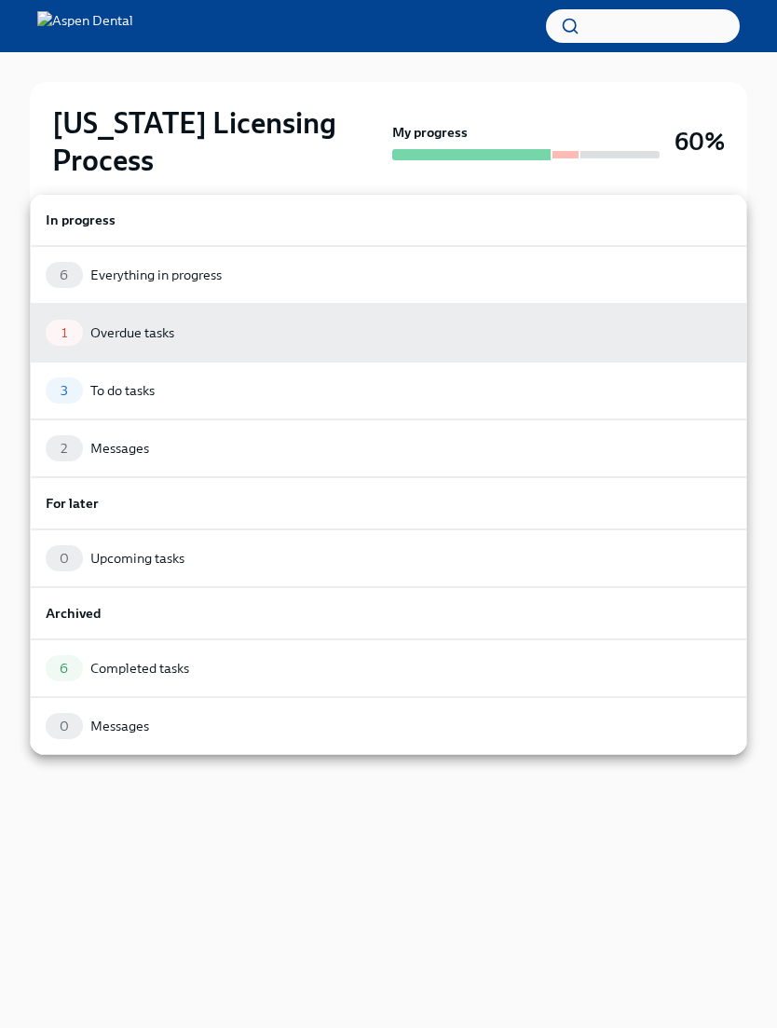
click at [179, 391] on div "3 To do tasks" at bounding box center [389, 391] width 686 height 26
